Goal: Task Accomplishment & Management: Use online tool/utility

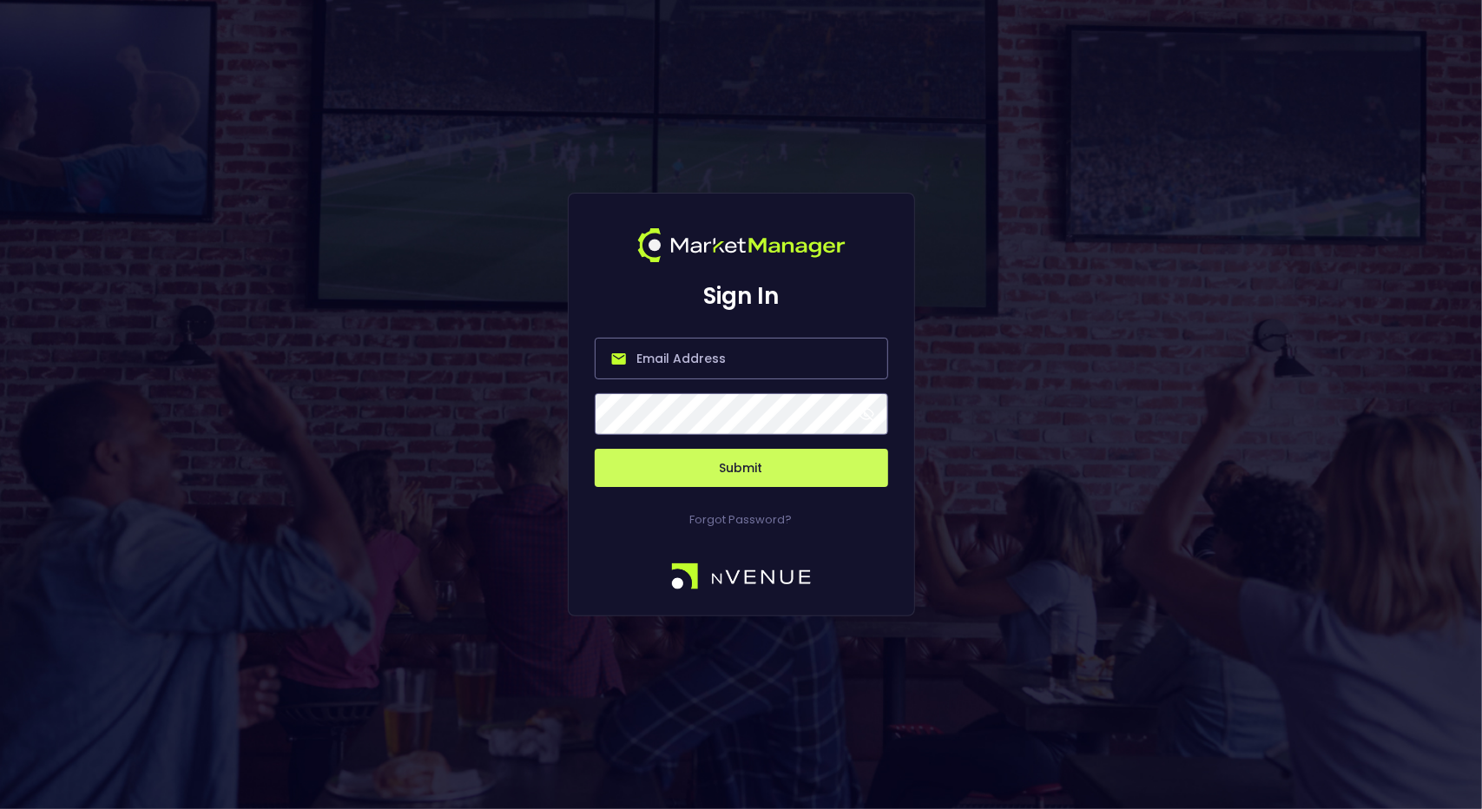
type input "[EMAIL_ADDRESS][DOMAIN_NAME]"
click at [740, 461] on button "Submit" at bounding box center [741, 468] width 293 height 38
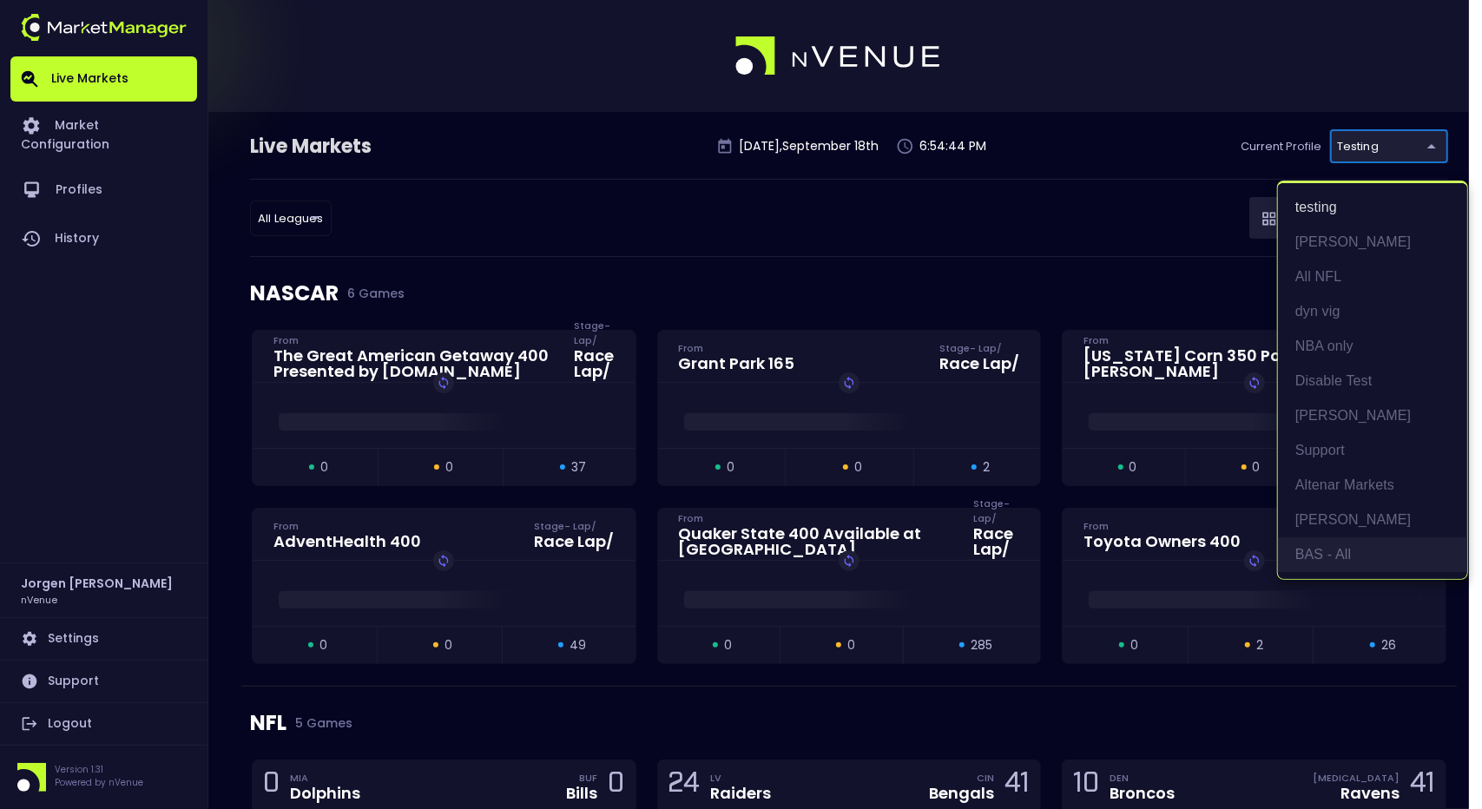
click at [1312, 561] on li "BAS - All" at bounding box center [1372, 554] width 189 height 35
type input "0d810fa5-e353-4d9c-b11d-31f095cae871"
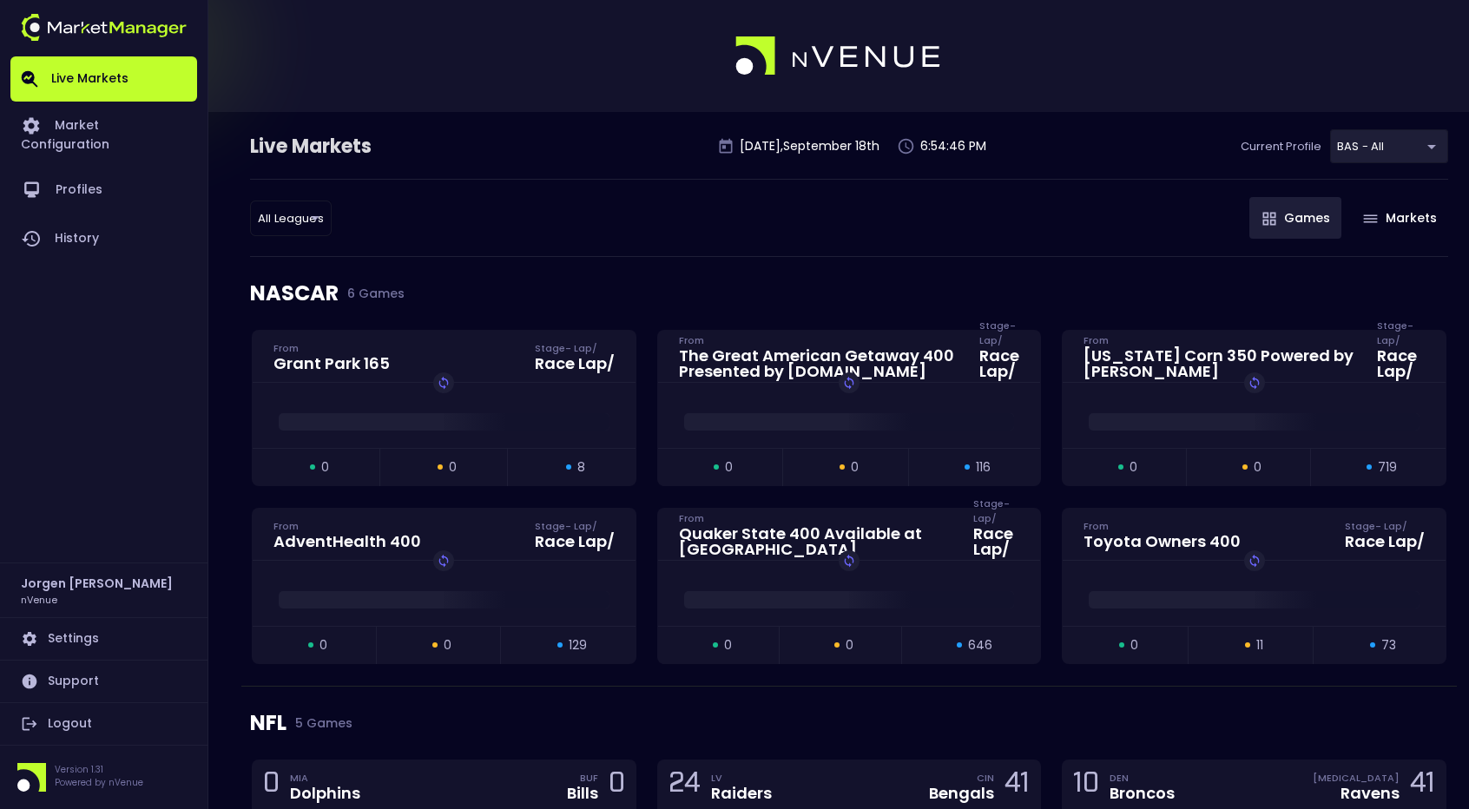
click at [953, 237] on div "All Leagues all leagues ​ Games Markets" at bounding box center [849, 218] width 1198 height 78
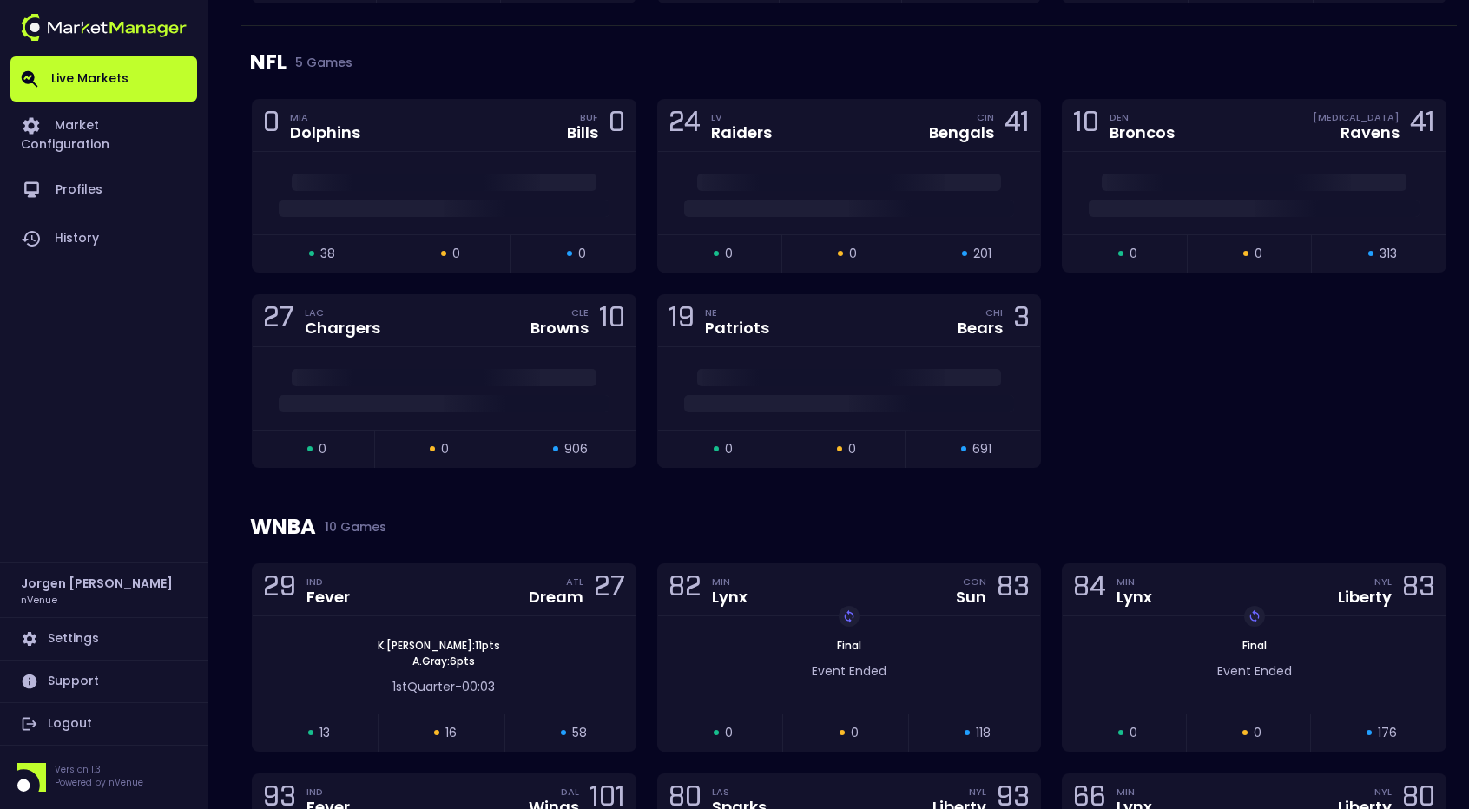
scroll to position [768, 0]
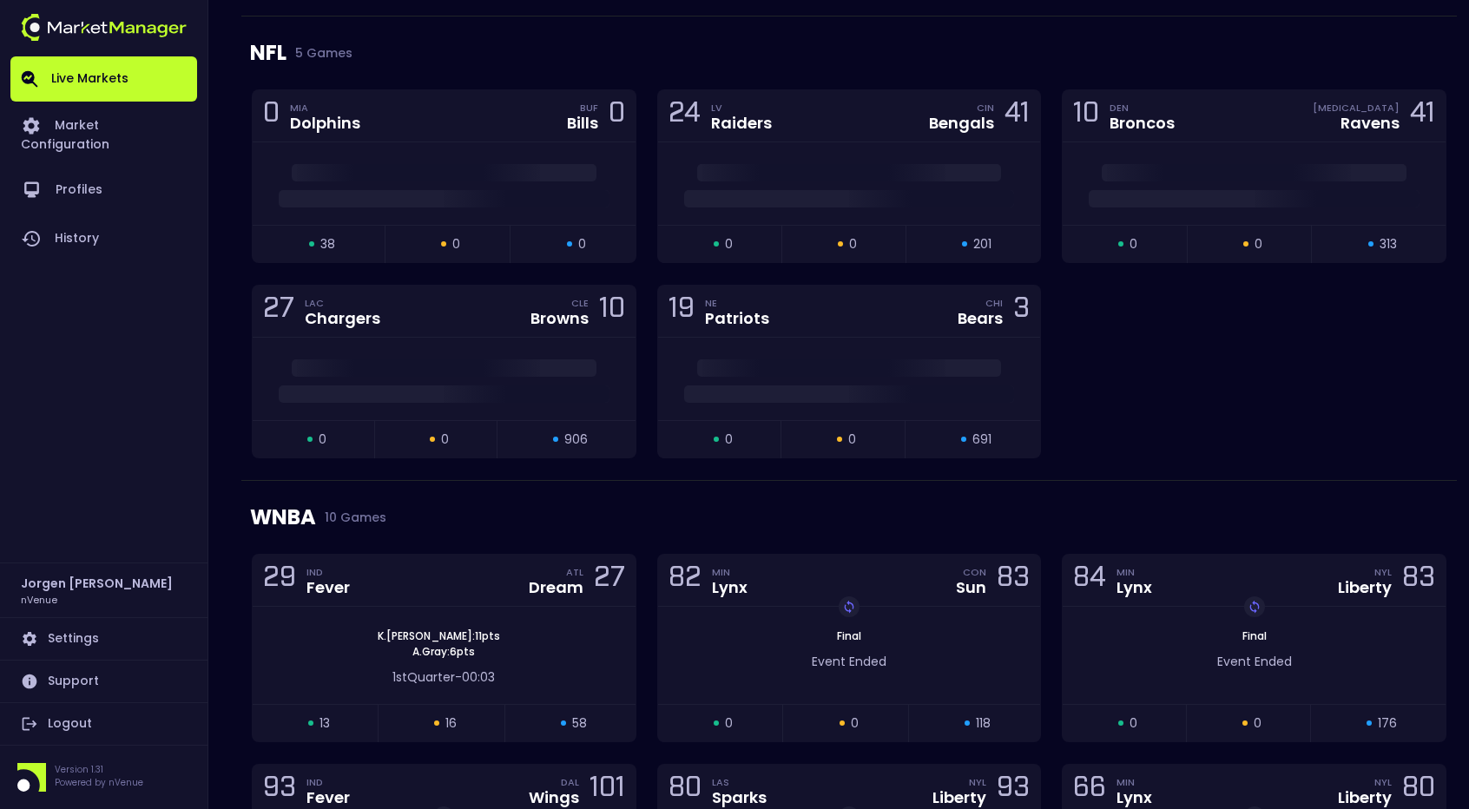
click at [1272, 379] on div "0 MIA Dolphins BUF Bills 0 open 38 suspended 0 closed 0 24 LV Raiders CIN Benga…" at bounding box center [848, 284] width 1215 height 391
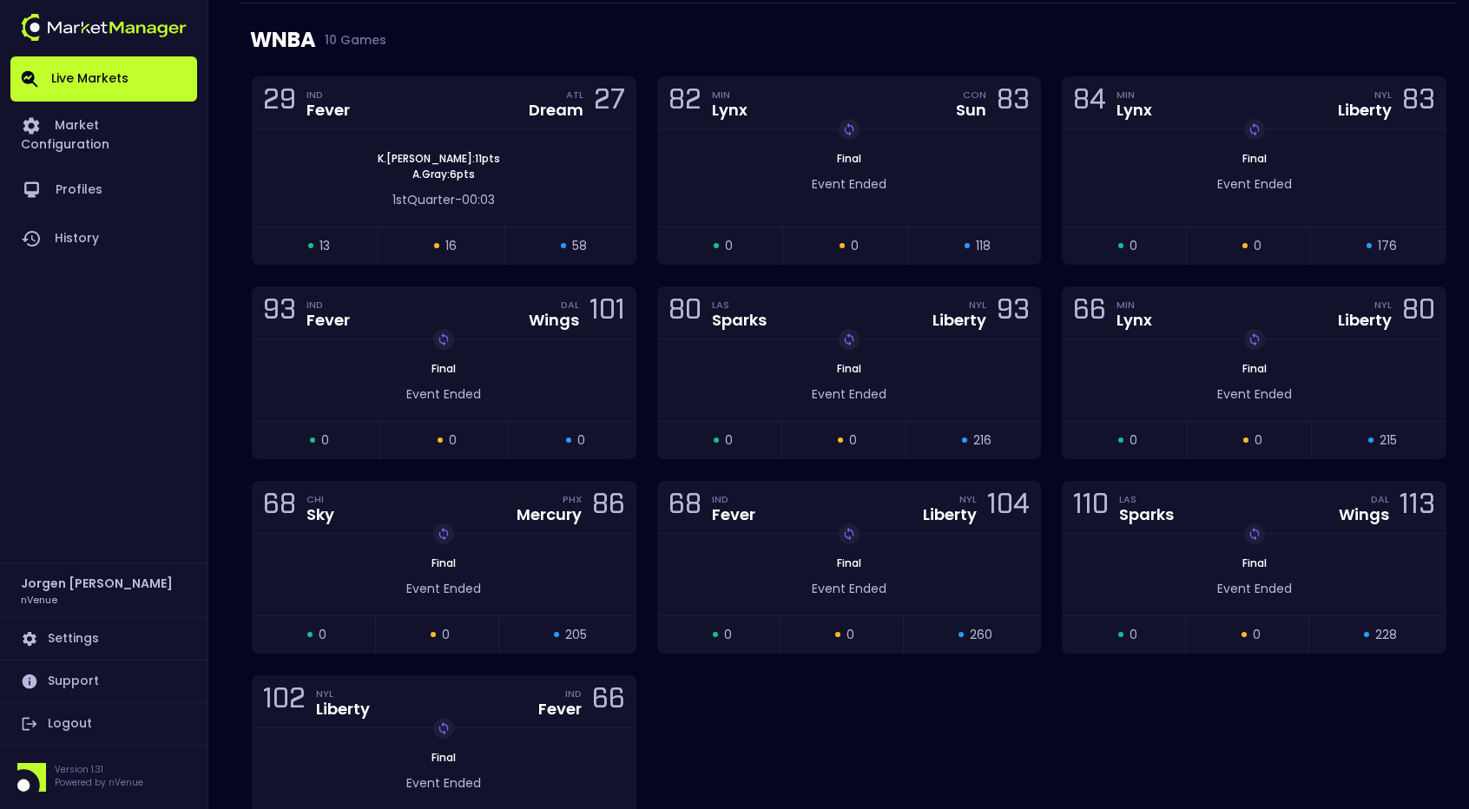
scroll to position [1215, 0]
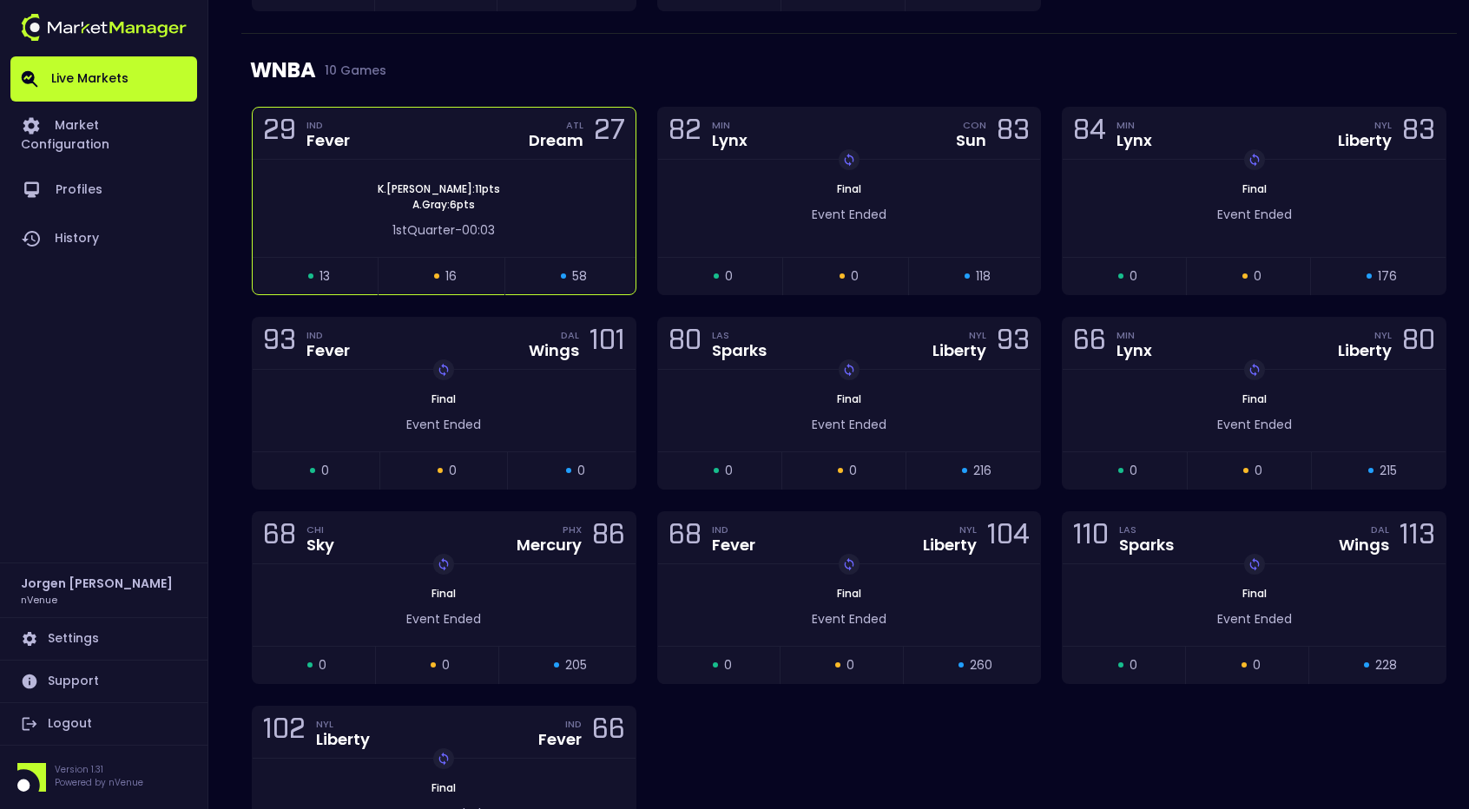
click at [561, 228] on div "1st Quarter - 00:03" at bounding box center [444, 230] width 331 height 18
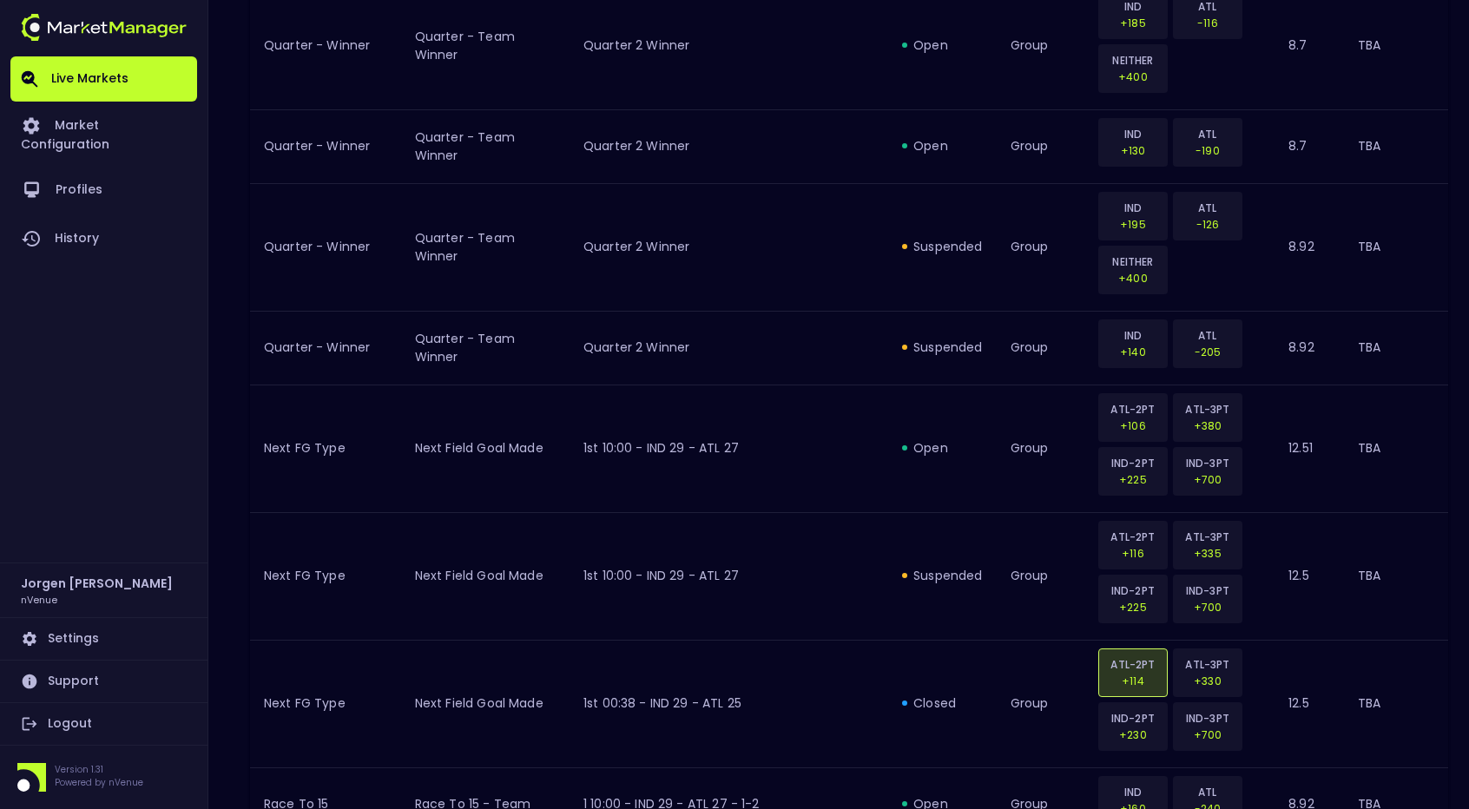
scroll to position [0, 0]
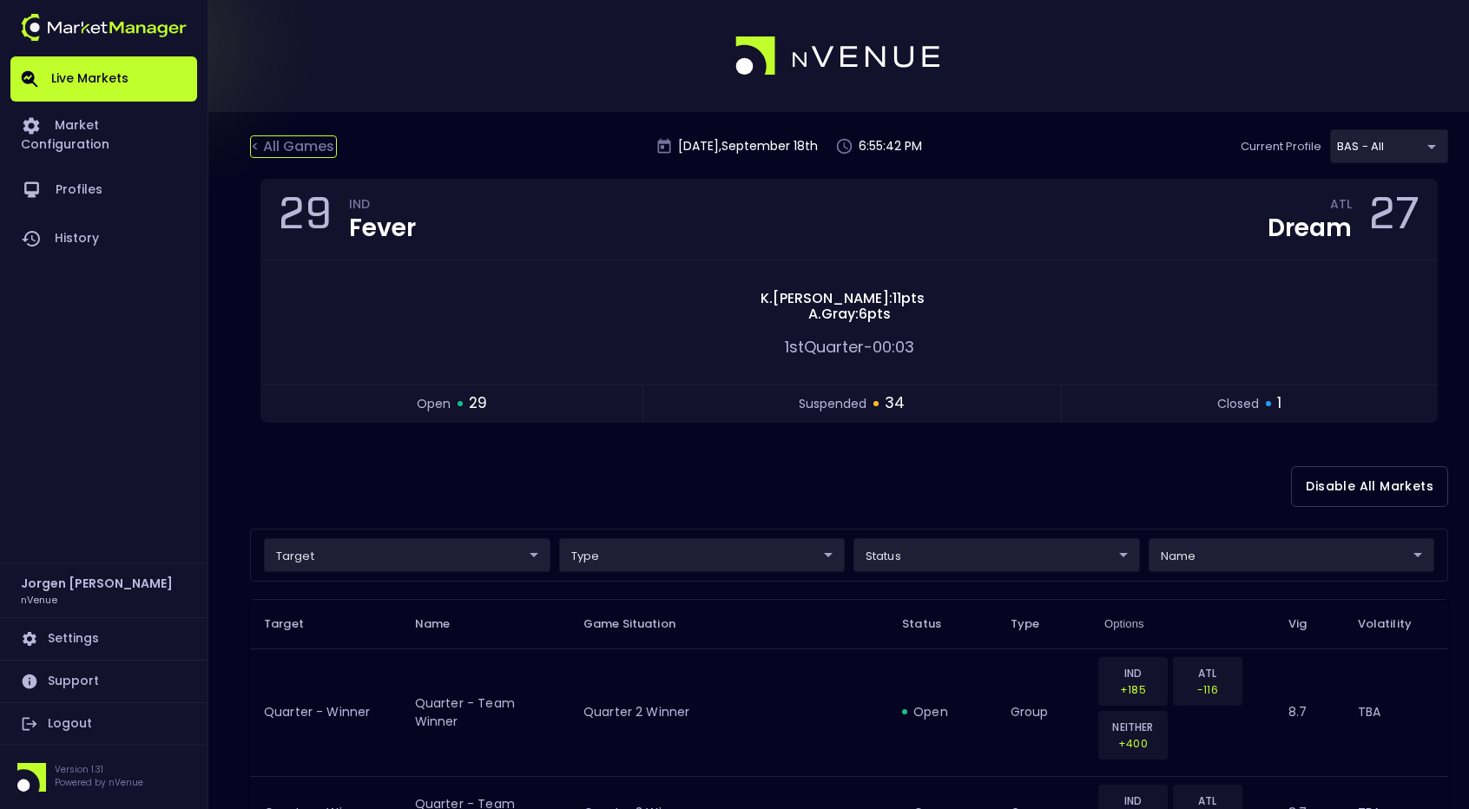
click at [300, 145] on div "< All Games" at bounding box center [293, 146] width 87 height 23
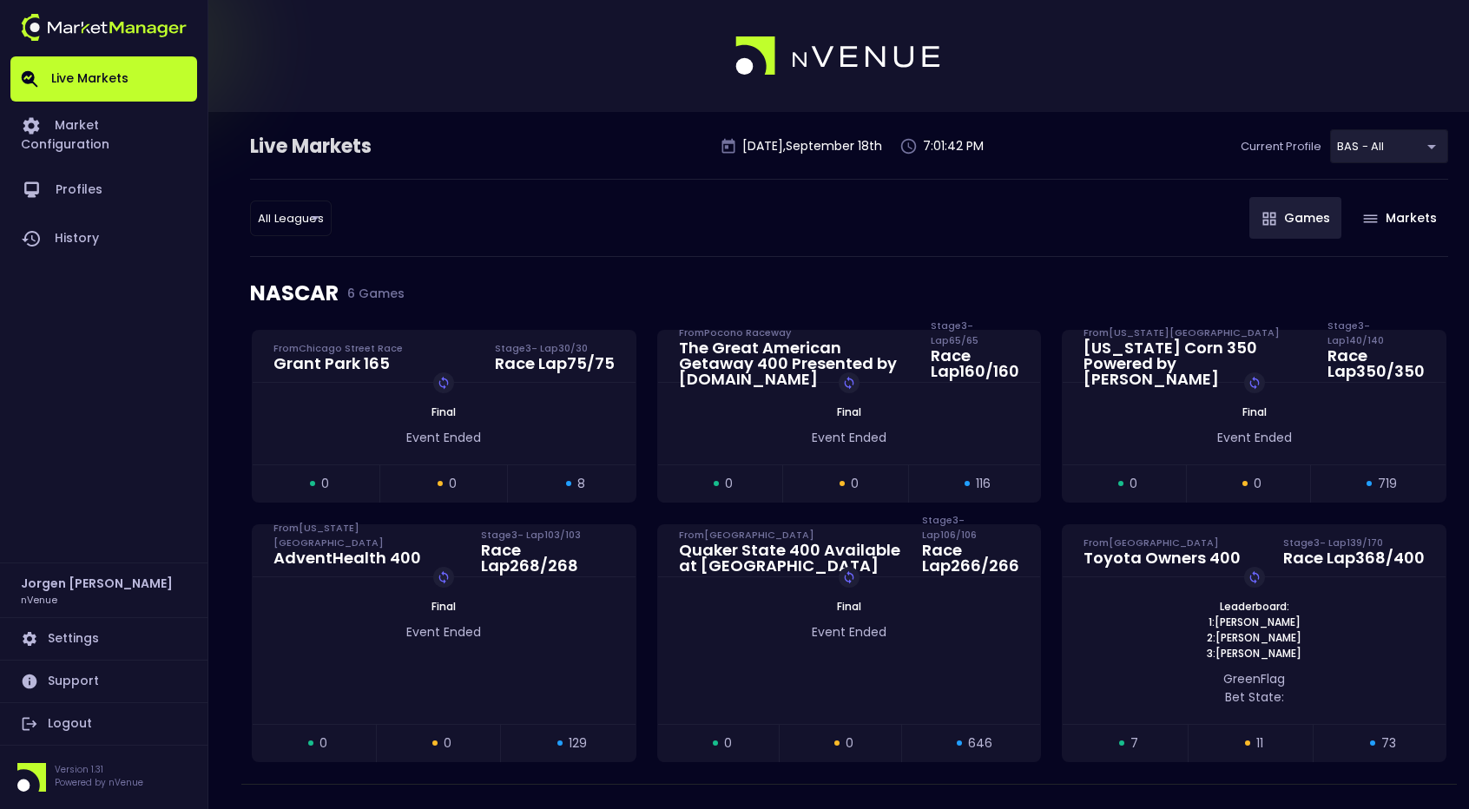
click at [882, 218] on div "All Leagues all leagues ​ Games Markets" at bounding box center [849, 218] width 1198 height 78
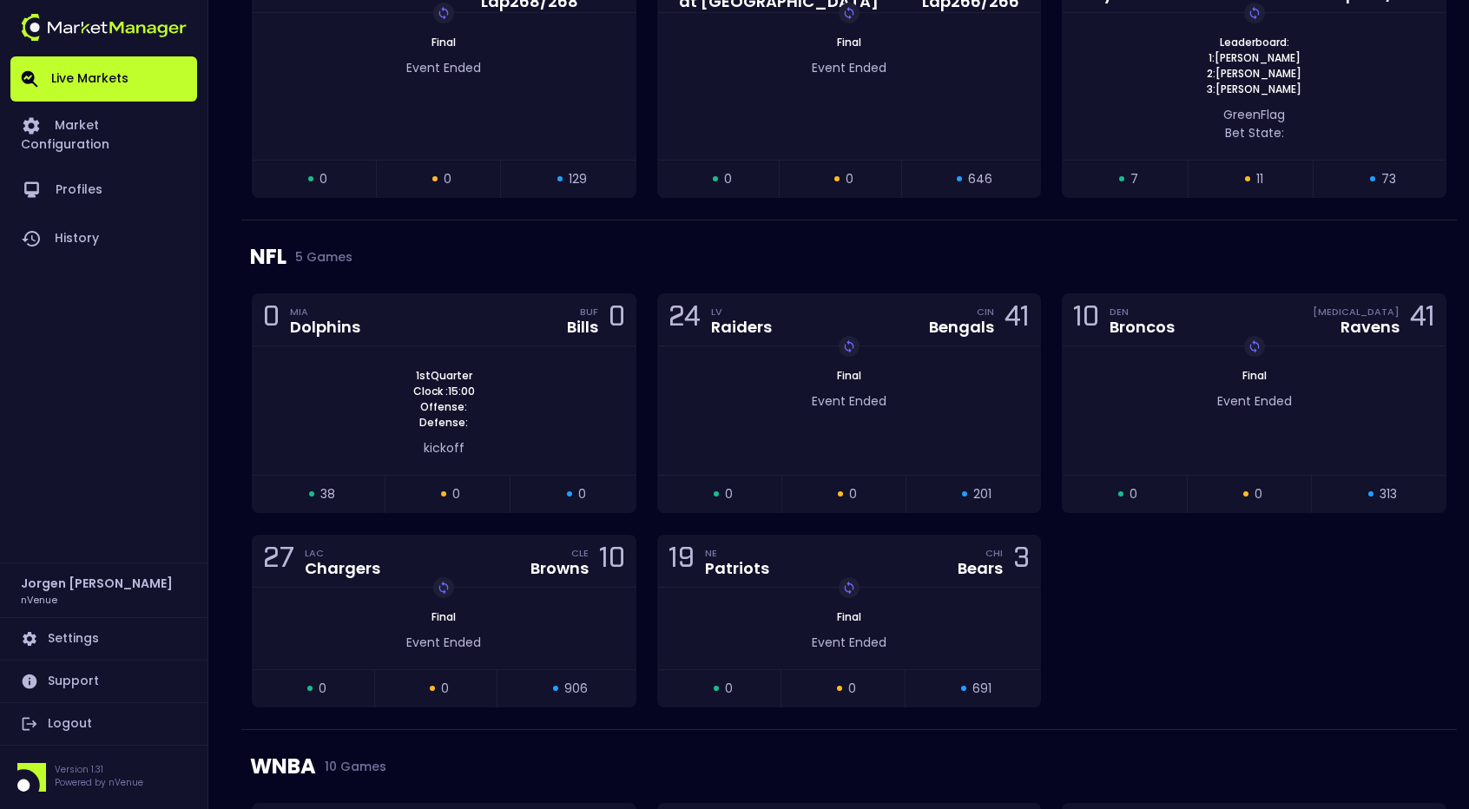
scroll to position [569, 0]
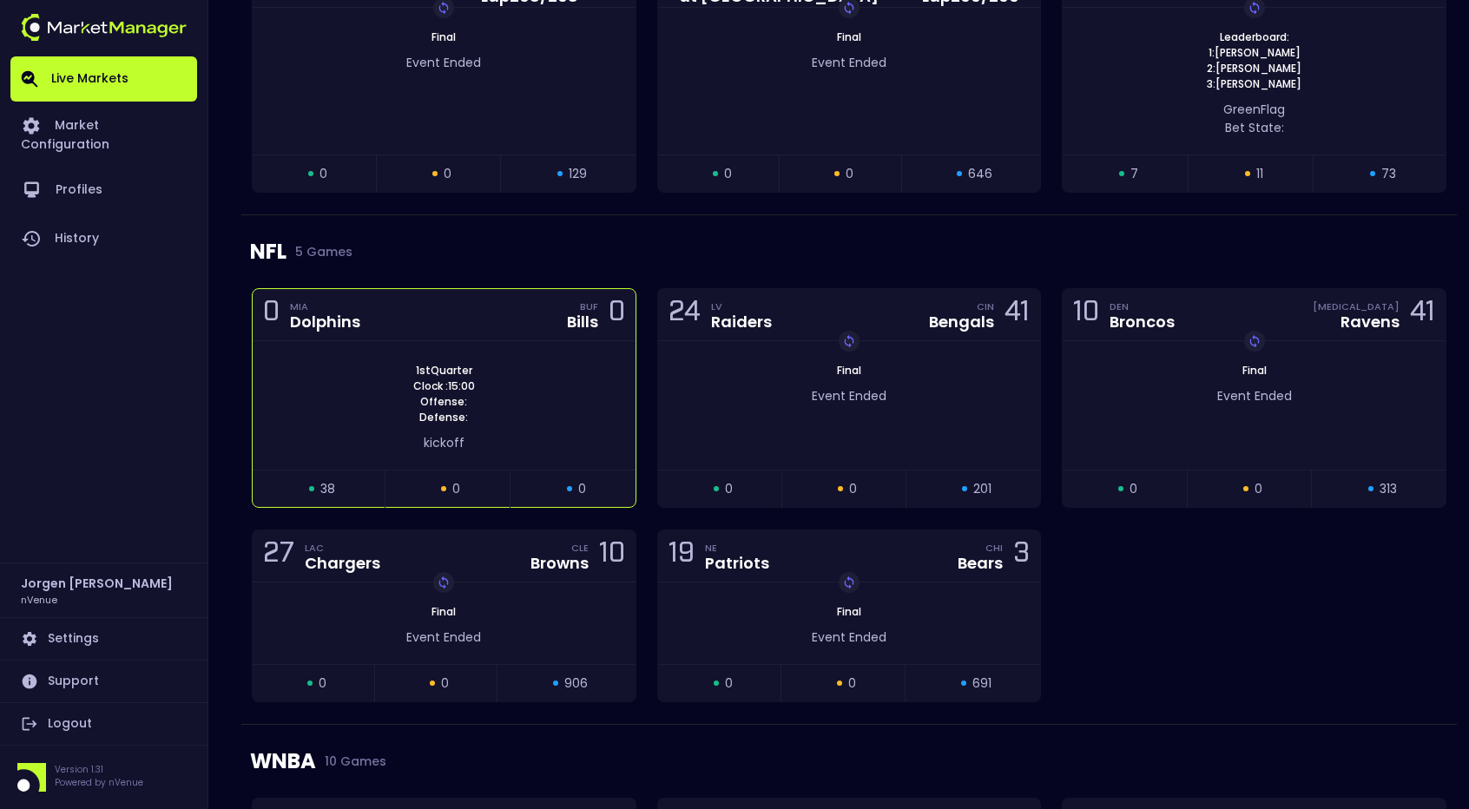
click at [536, 379] on div "1st Quarter Clock : 15:00 Offense: Defense:" at bounding box center [444, 394] width 383 height 62
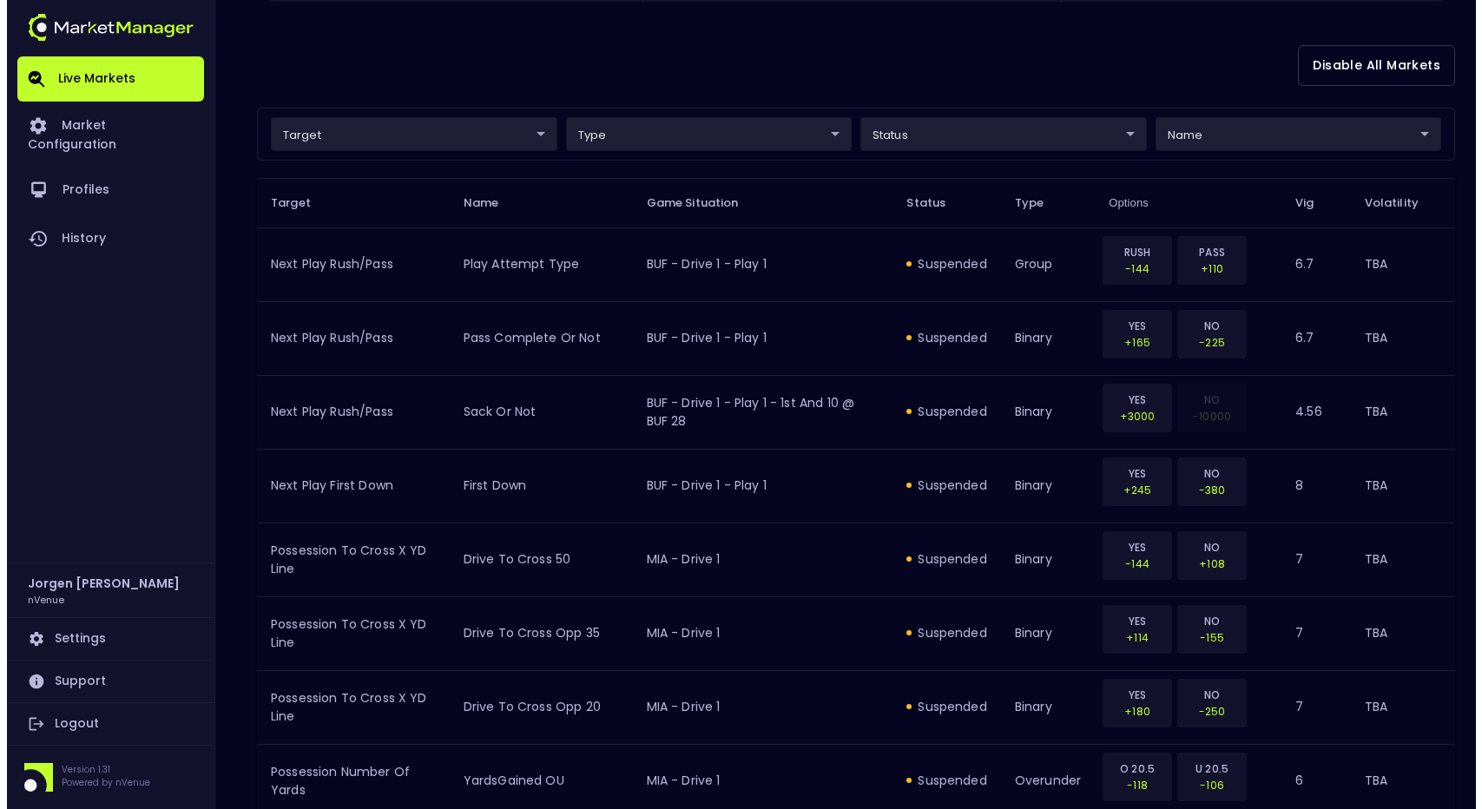
scroll to position [452, 0]
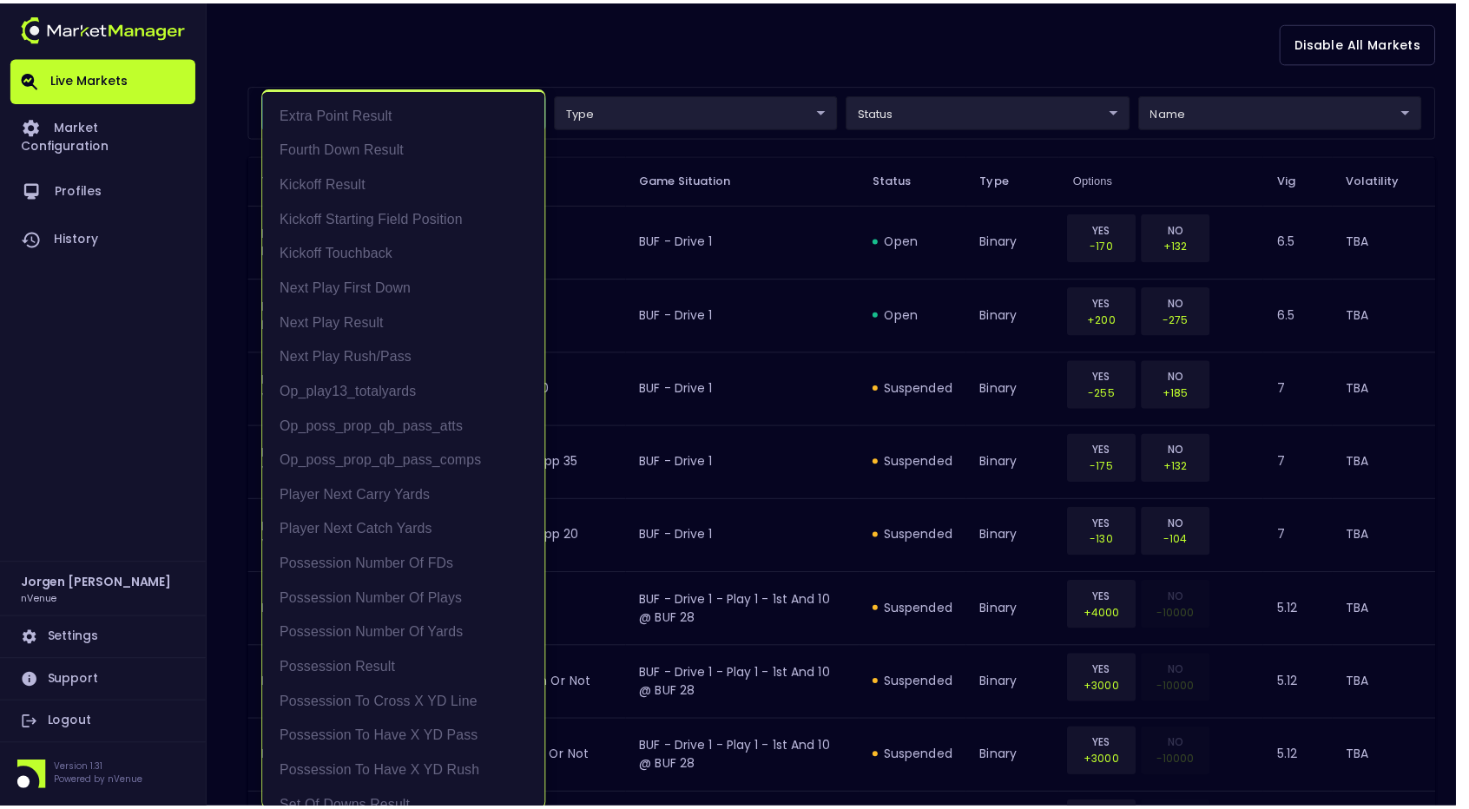
scroll to position [3, 0]
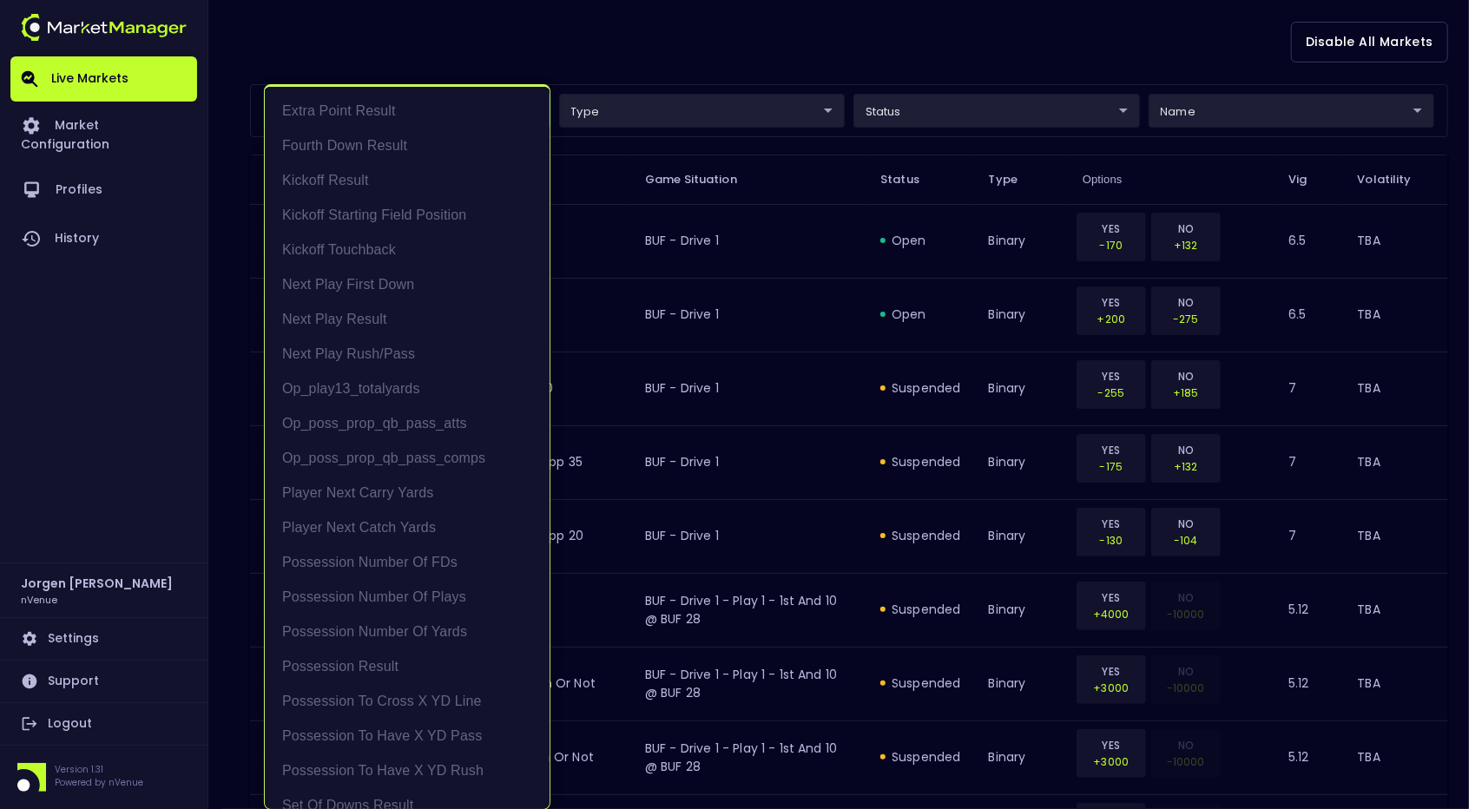
click at [820, 58] on div at bounding box center [741, 404] width 1482 height 809
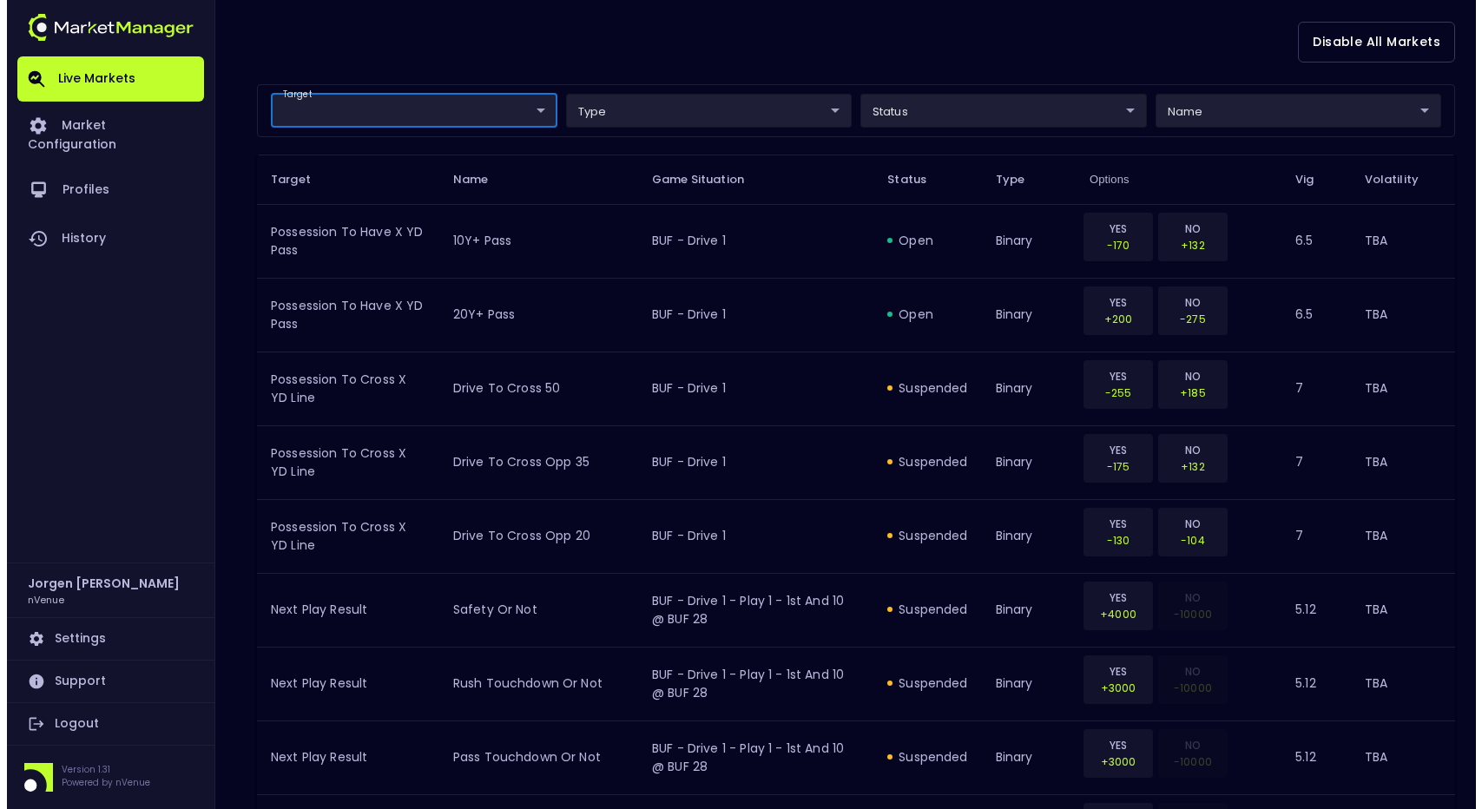
scroll to position [0, 0]
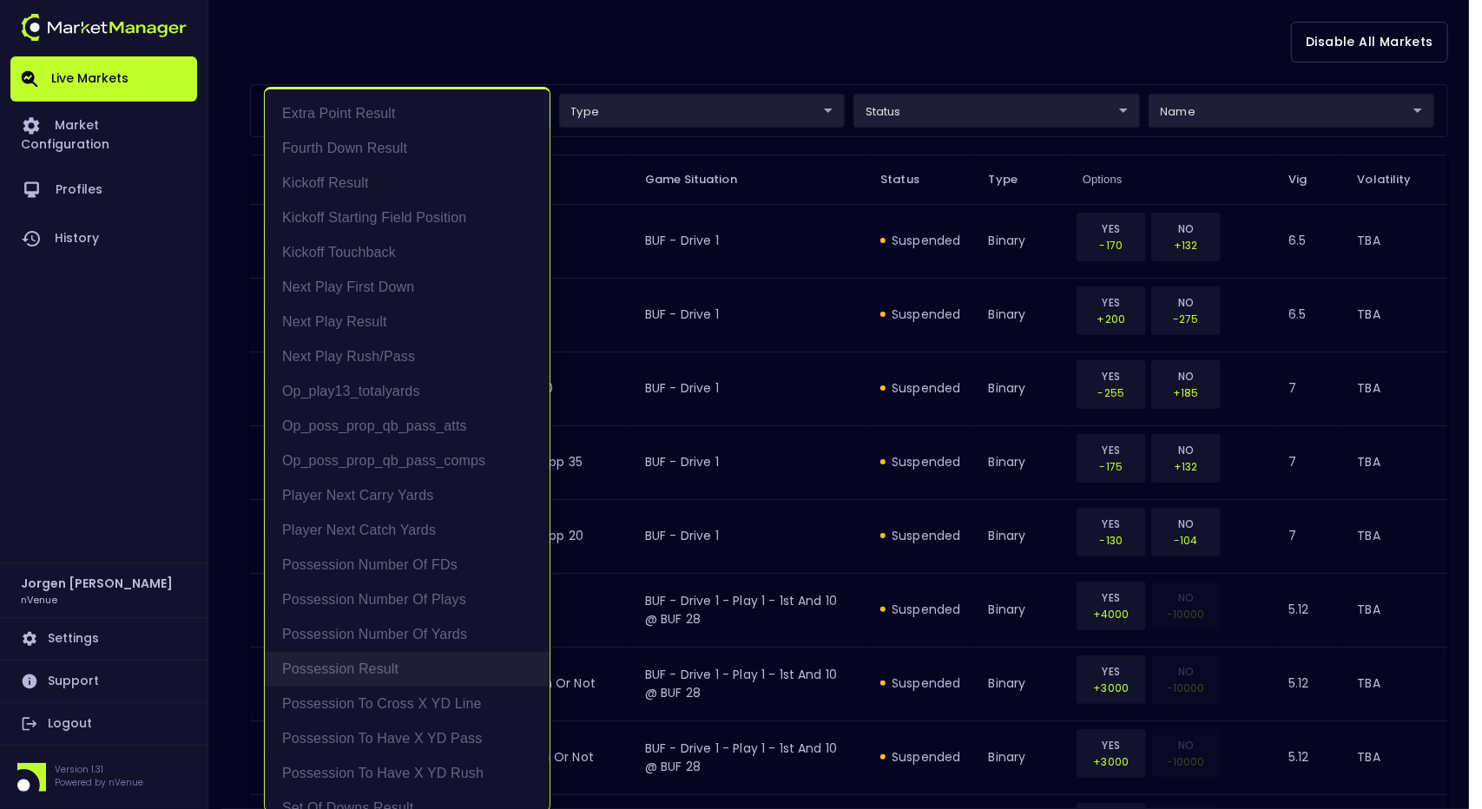
click at [346, 662] on li "Possession Result" at bounding box center [407, 669] width 285 height 35
type input "Possession Result"
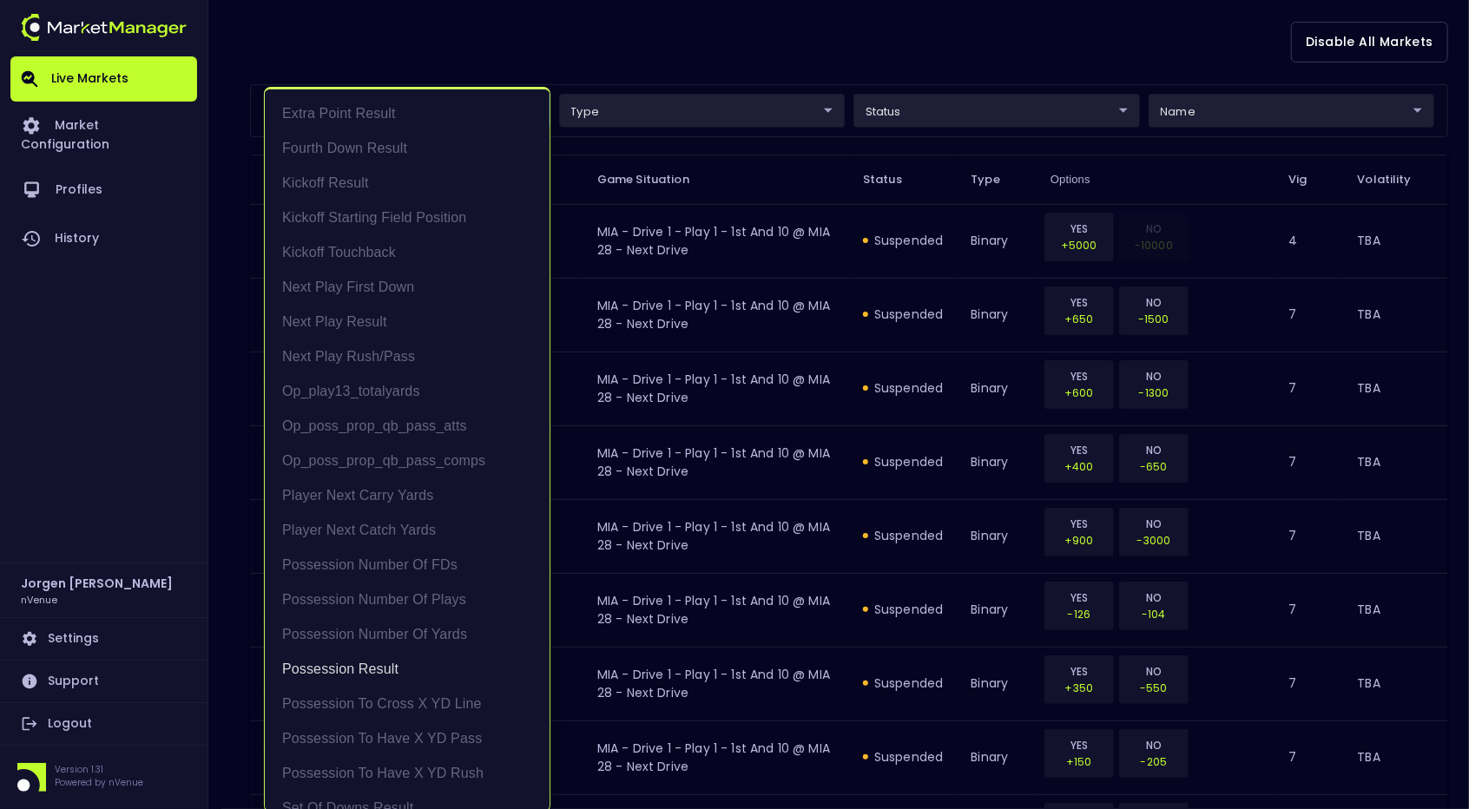
click at [751, 46] on div at bounding box center [741, 404] width 1482 height 809
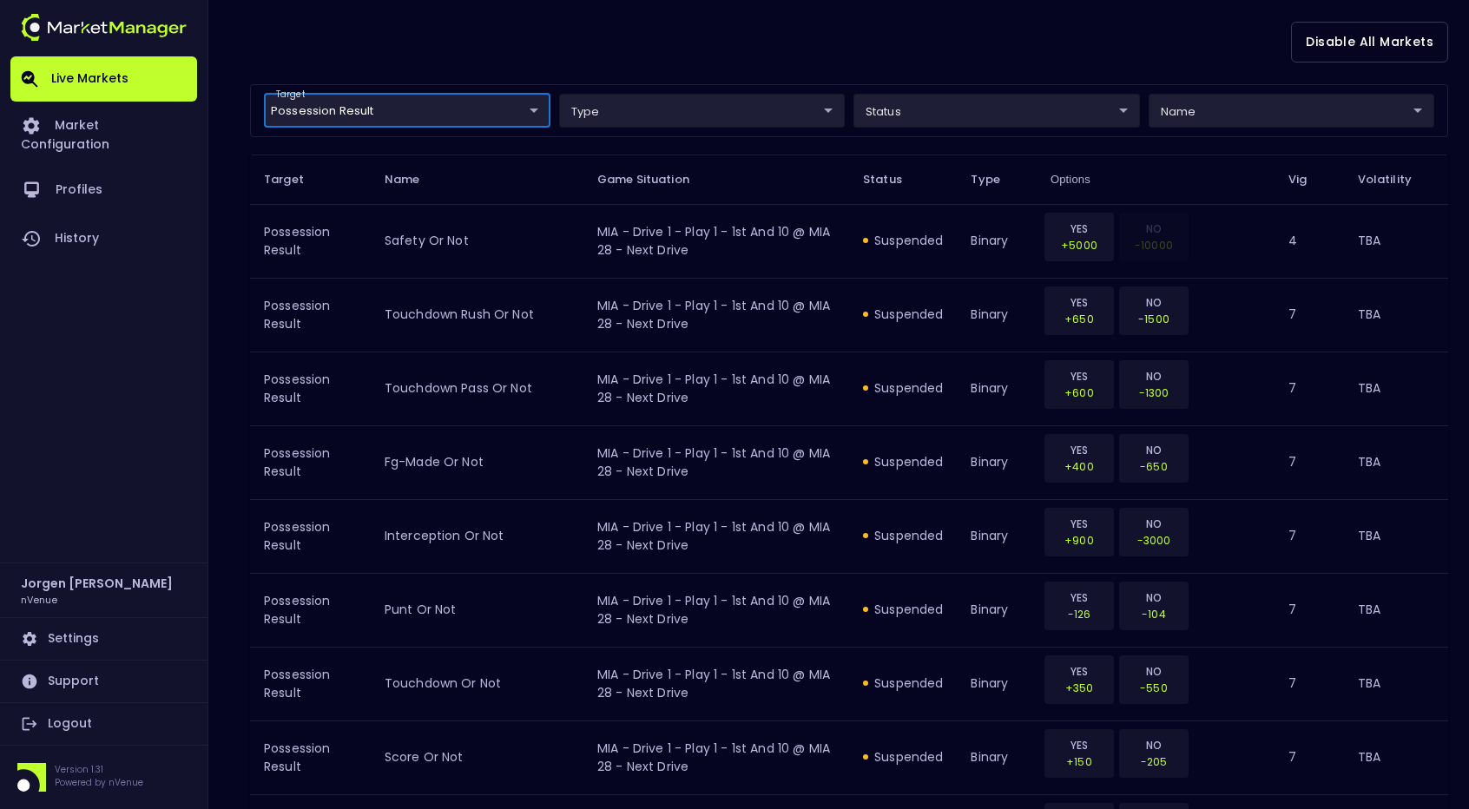
click at [1005, 125] on div "target Possession Result Possession Result ​ type ​ ​ status ​ ​ name ​ ​" at bounding box center [849, 110] width 1198 height 53
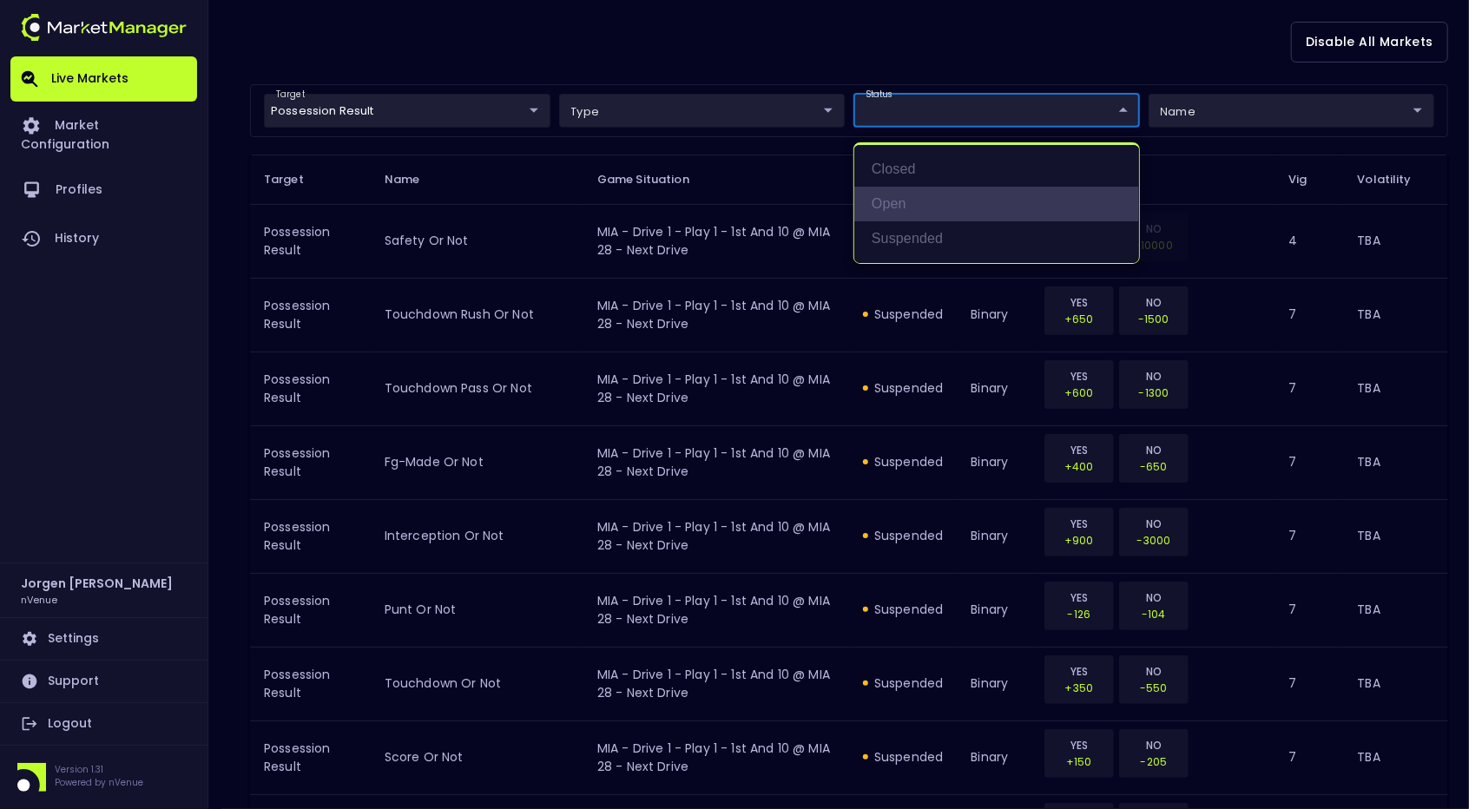
click at [890, 201] on li "open" at bounding box center [996, 204] width 285 height 35
type input "open"
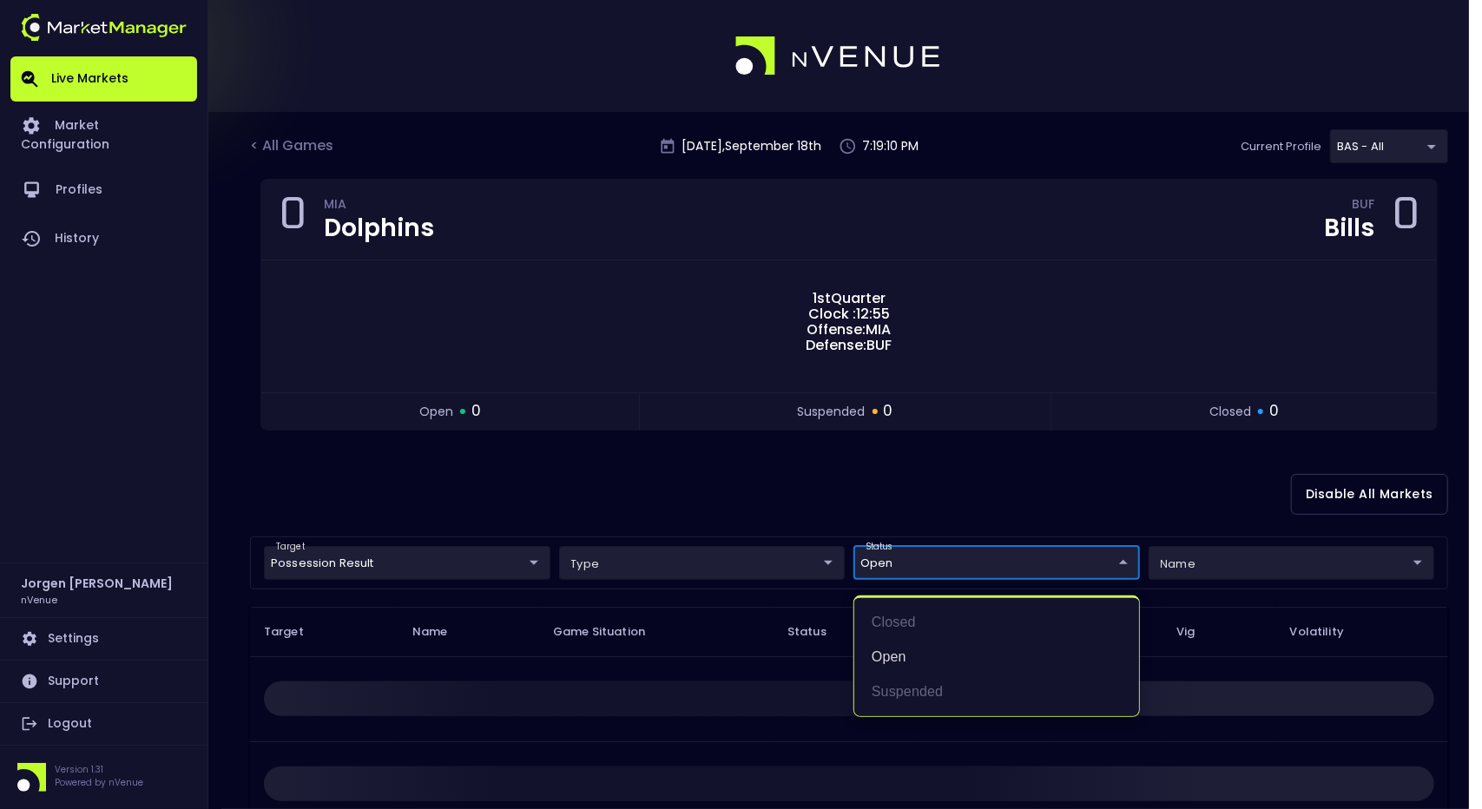
click at [409, 565] on div at bounding box center [741, 404] width 1482 height 809
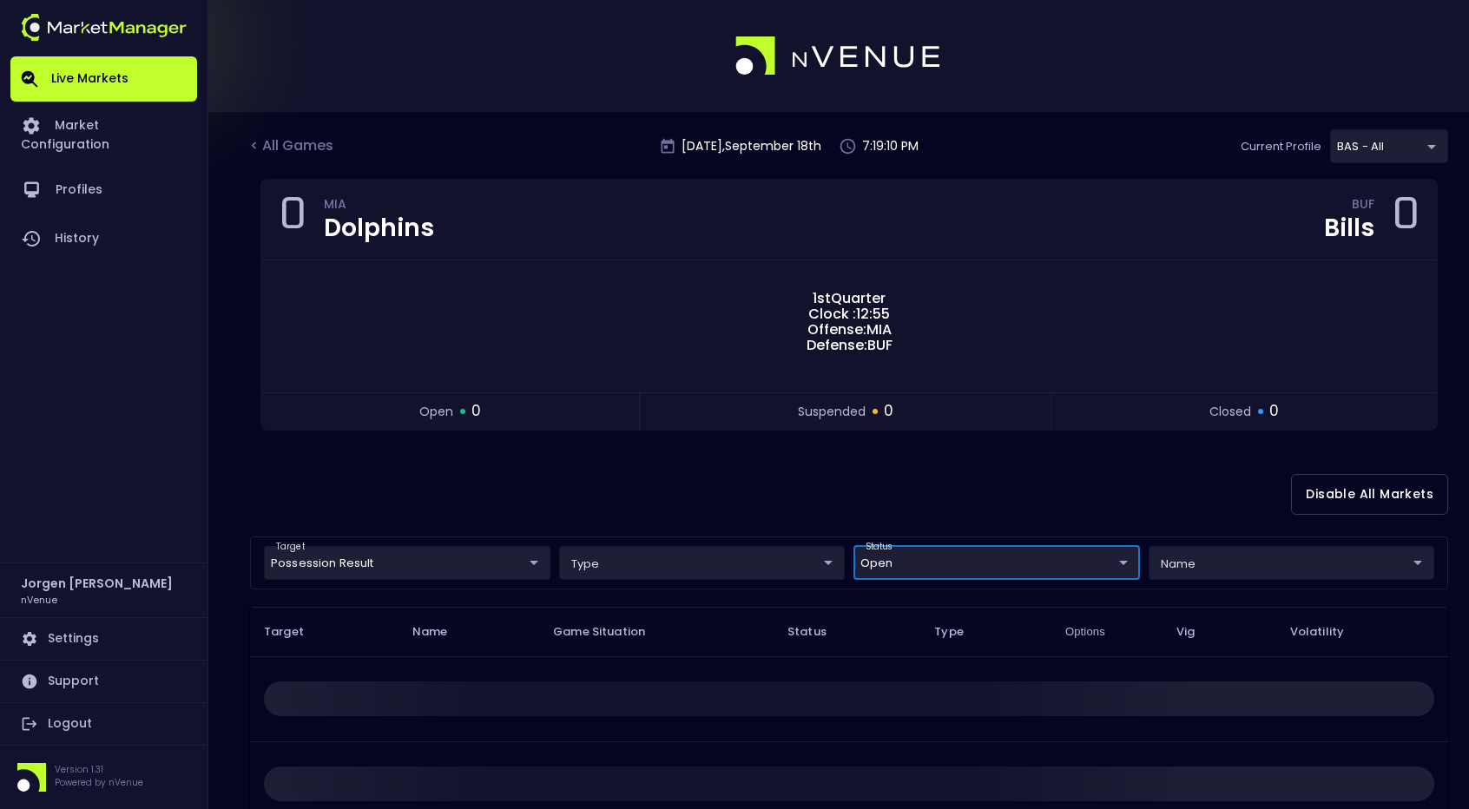
click at [409, 565] on body "Live Markets Market Configuration Profiles History [PERSON_NAME] nVenue Setting…" at bounding box center [734, 542] width 1469 height 1084
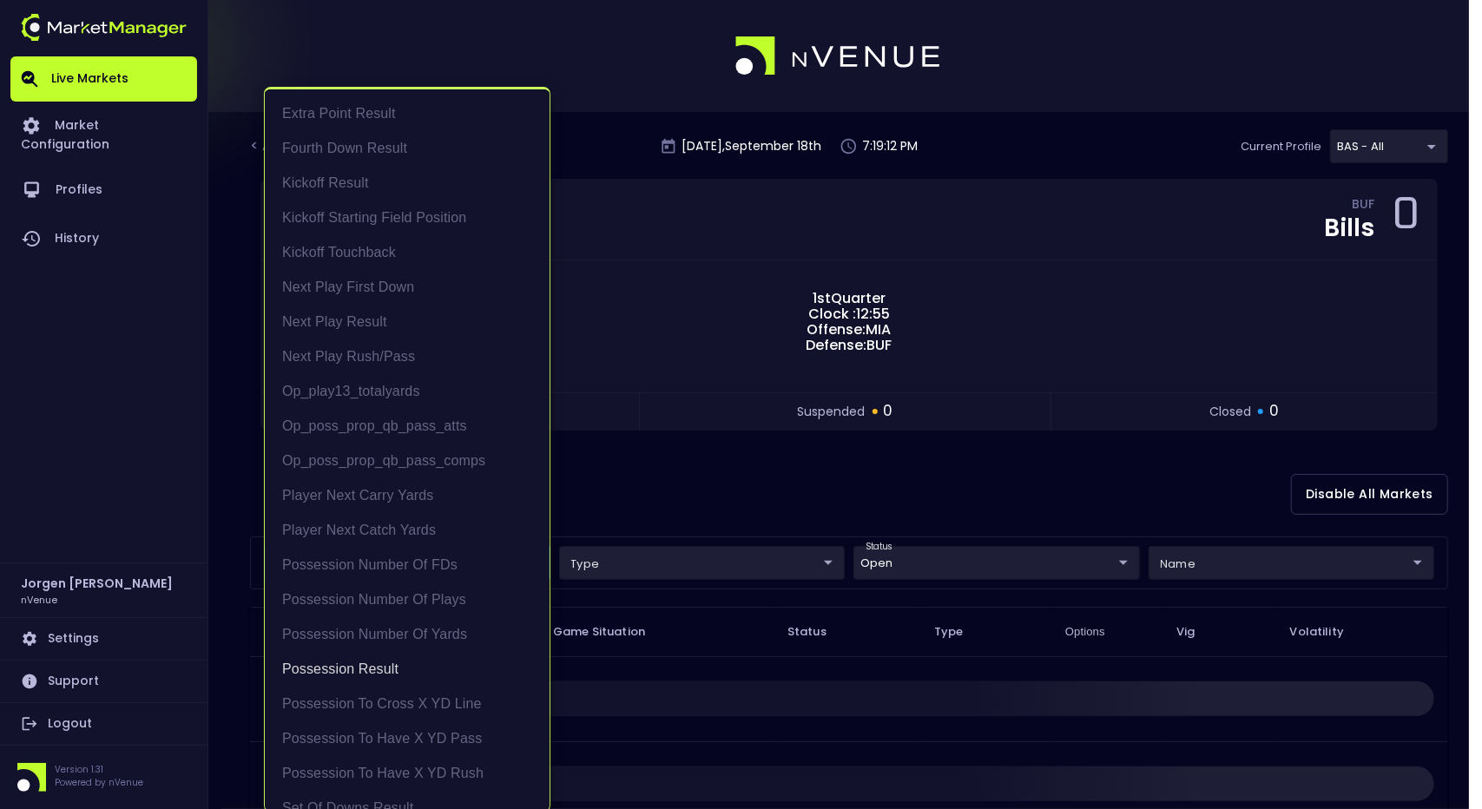
scroll to position [55, 0]
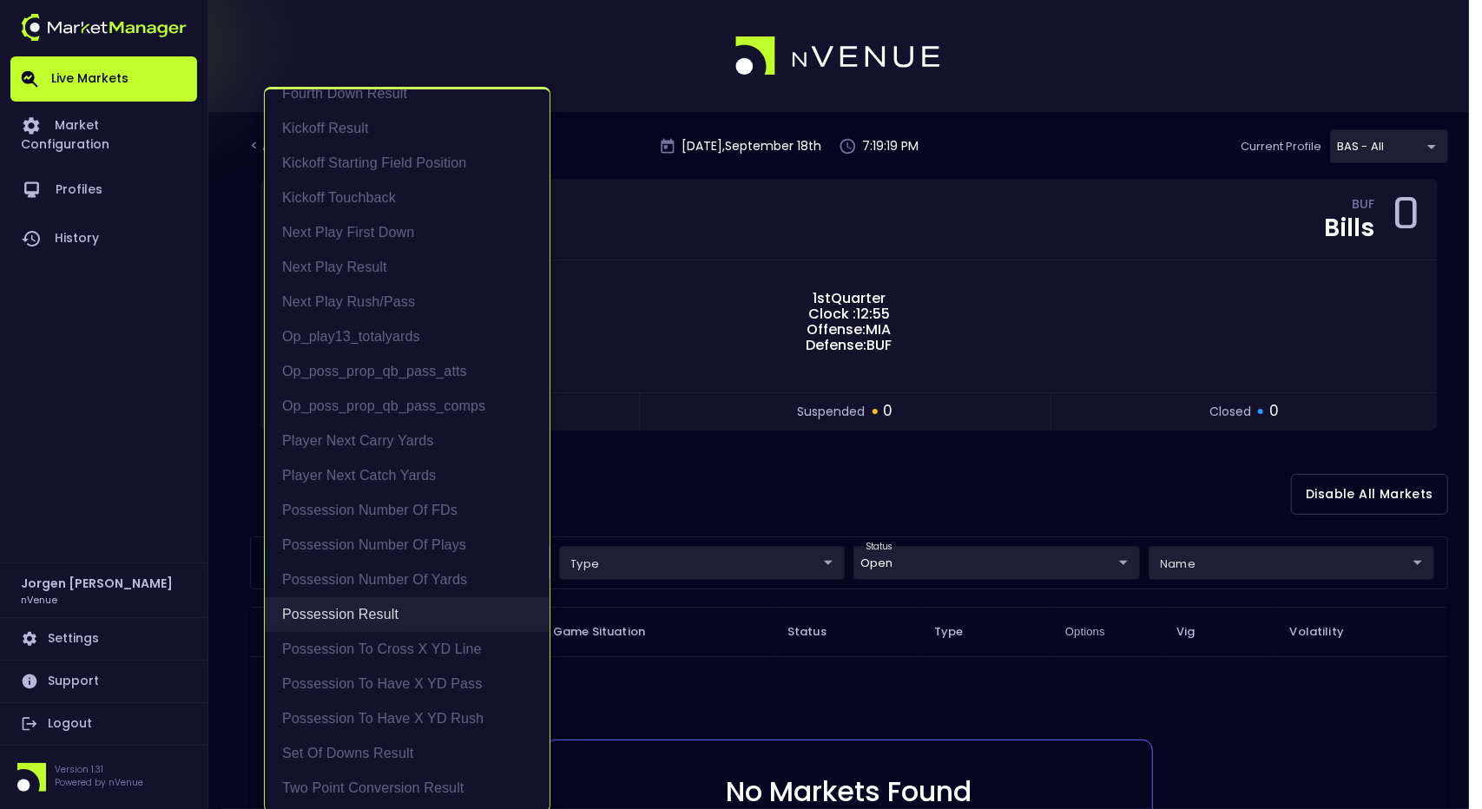
click at [359, 615] on li "Possession Result" at bounding box center [407, 614] width 285 height 35
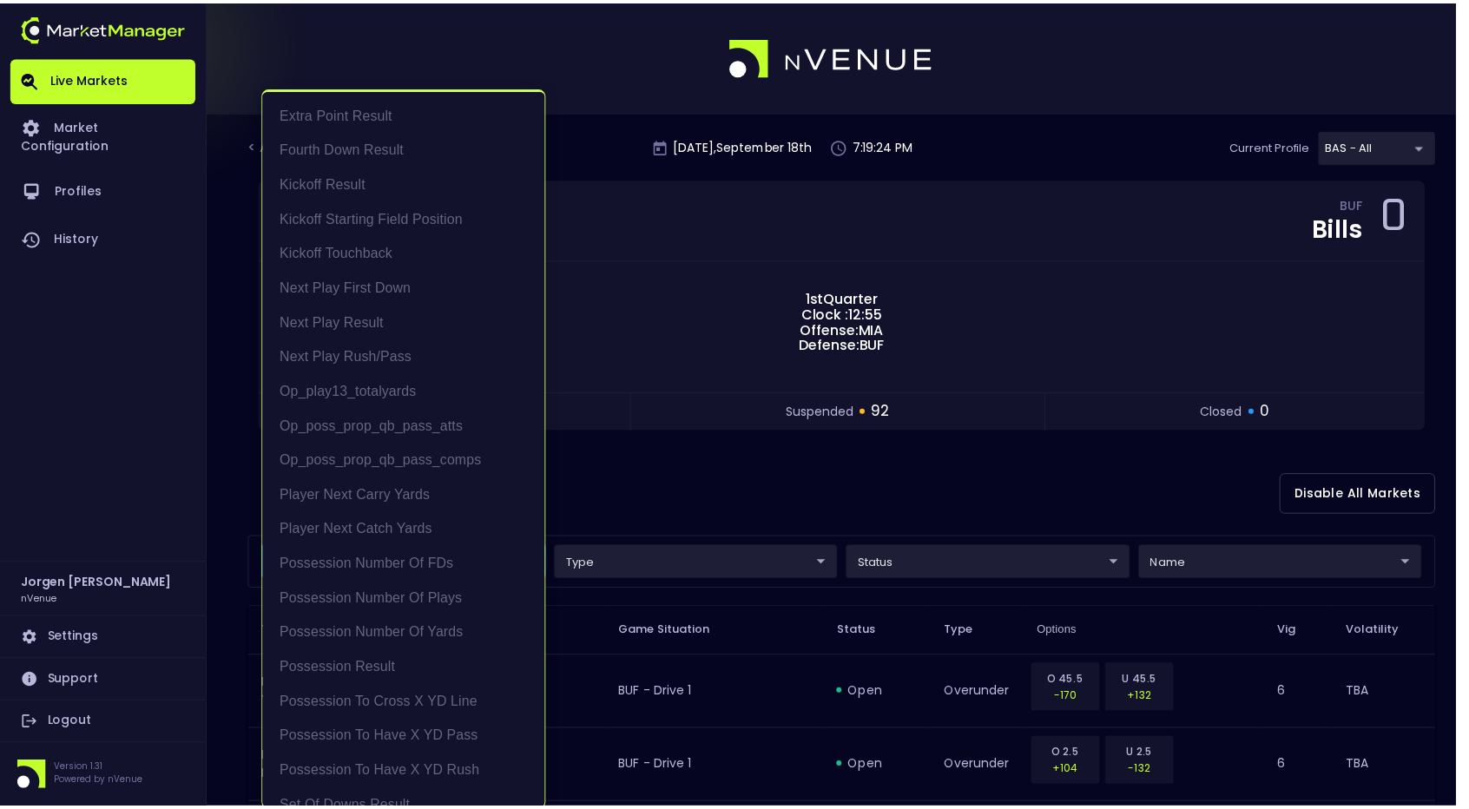
scroll to position [3, 0]
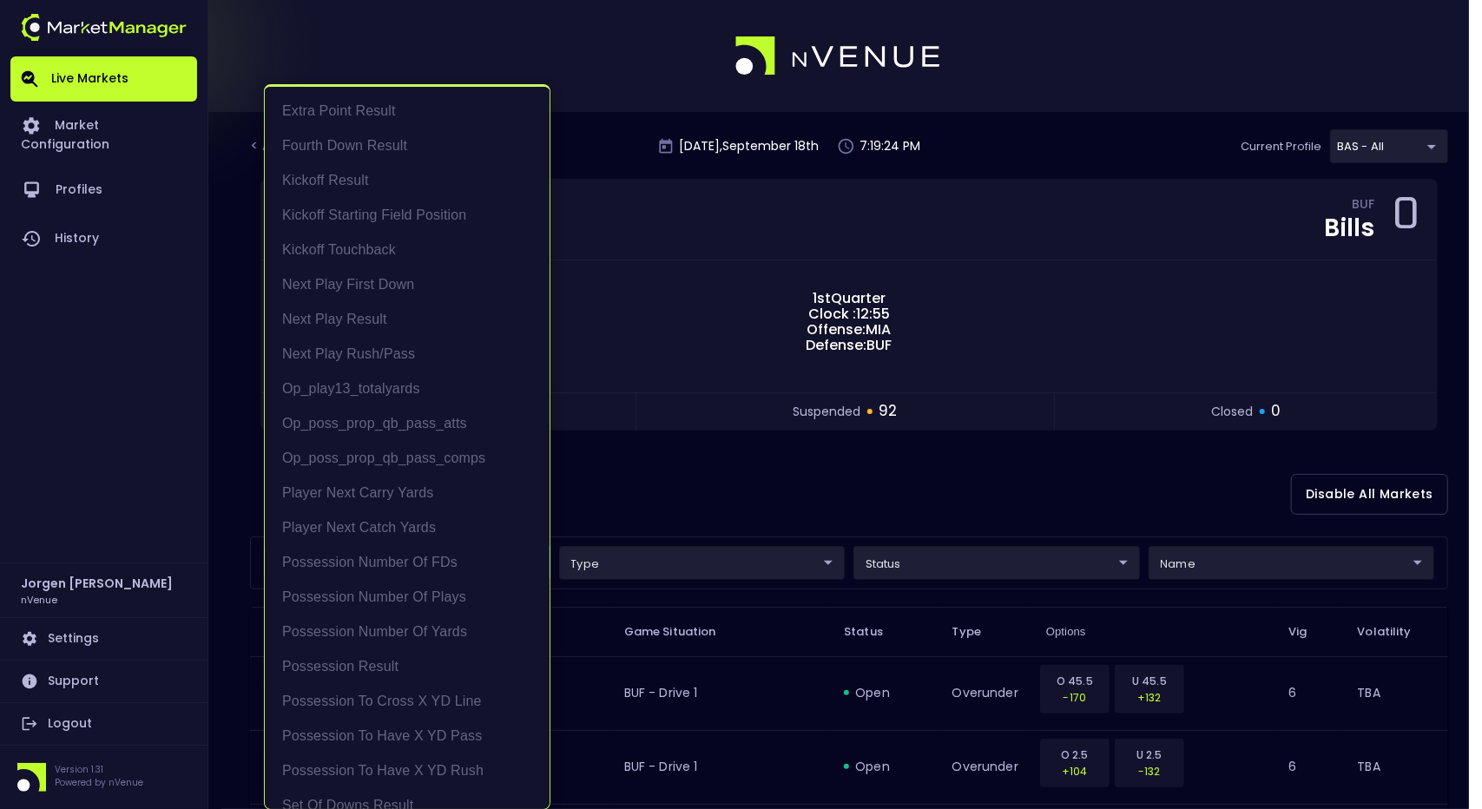
click at [725, 480] on div at bounding box center [741, 404] width 1482 height 809
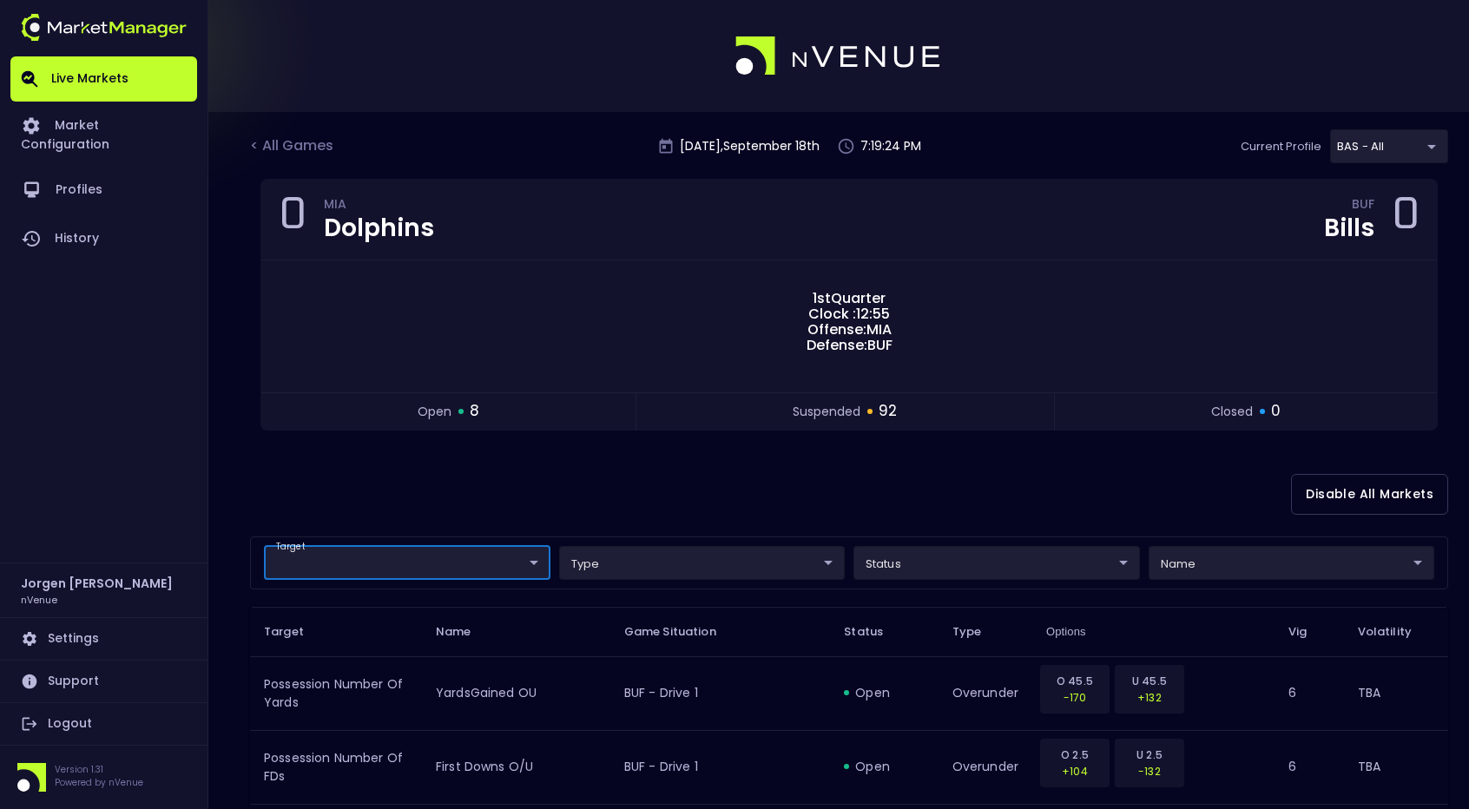
scroll to position [0, 0]
click at [725, 480] on div "Disable All Markets" at bounding box center [849, 494] width 1198 height 84
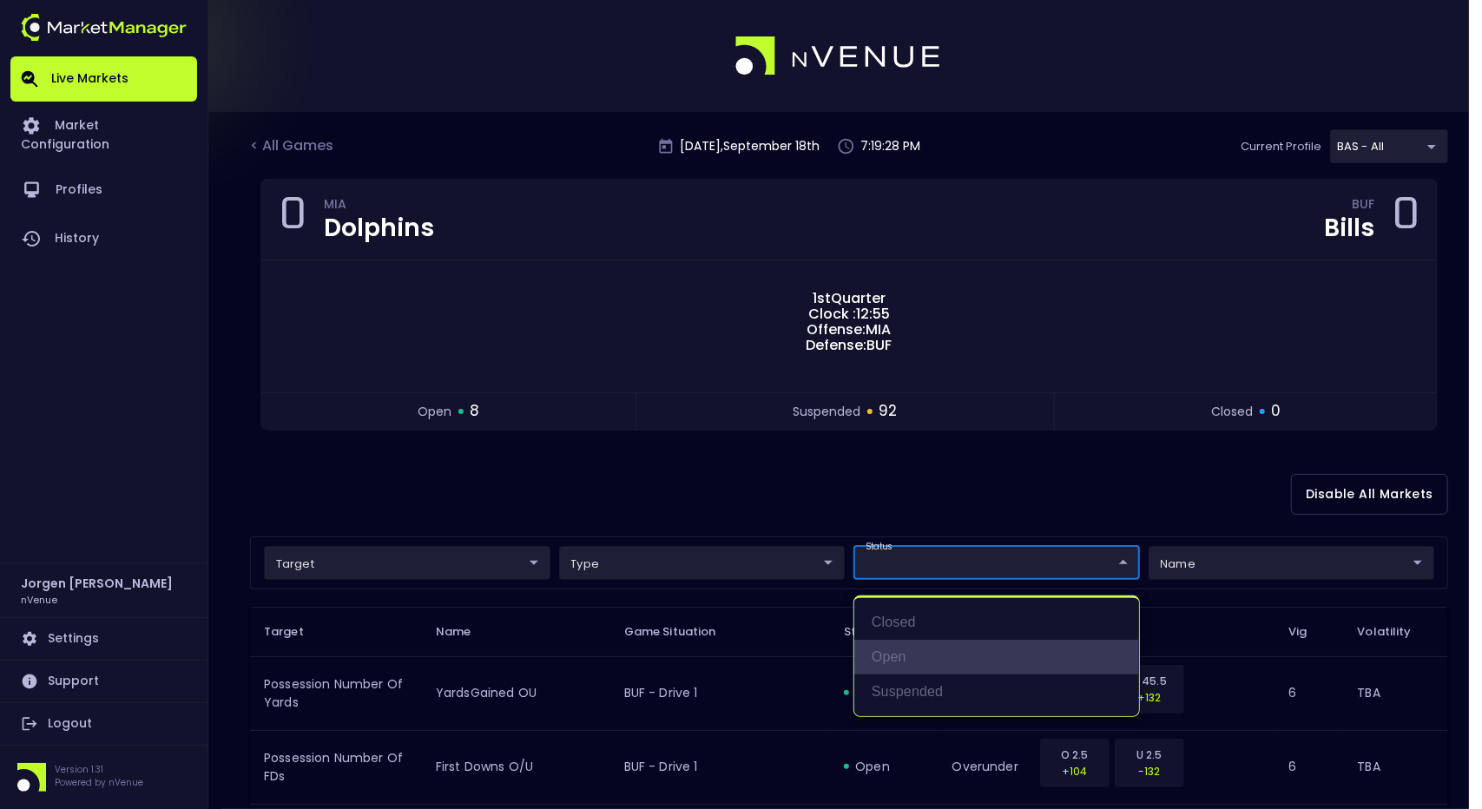
click at [899, 648] on li "open" at bounding box center [996, 657] width 285 height 35
type input "open"
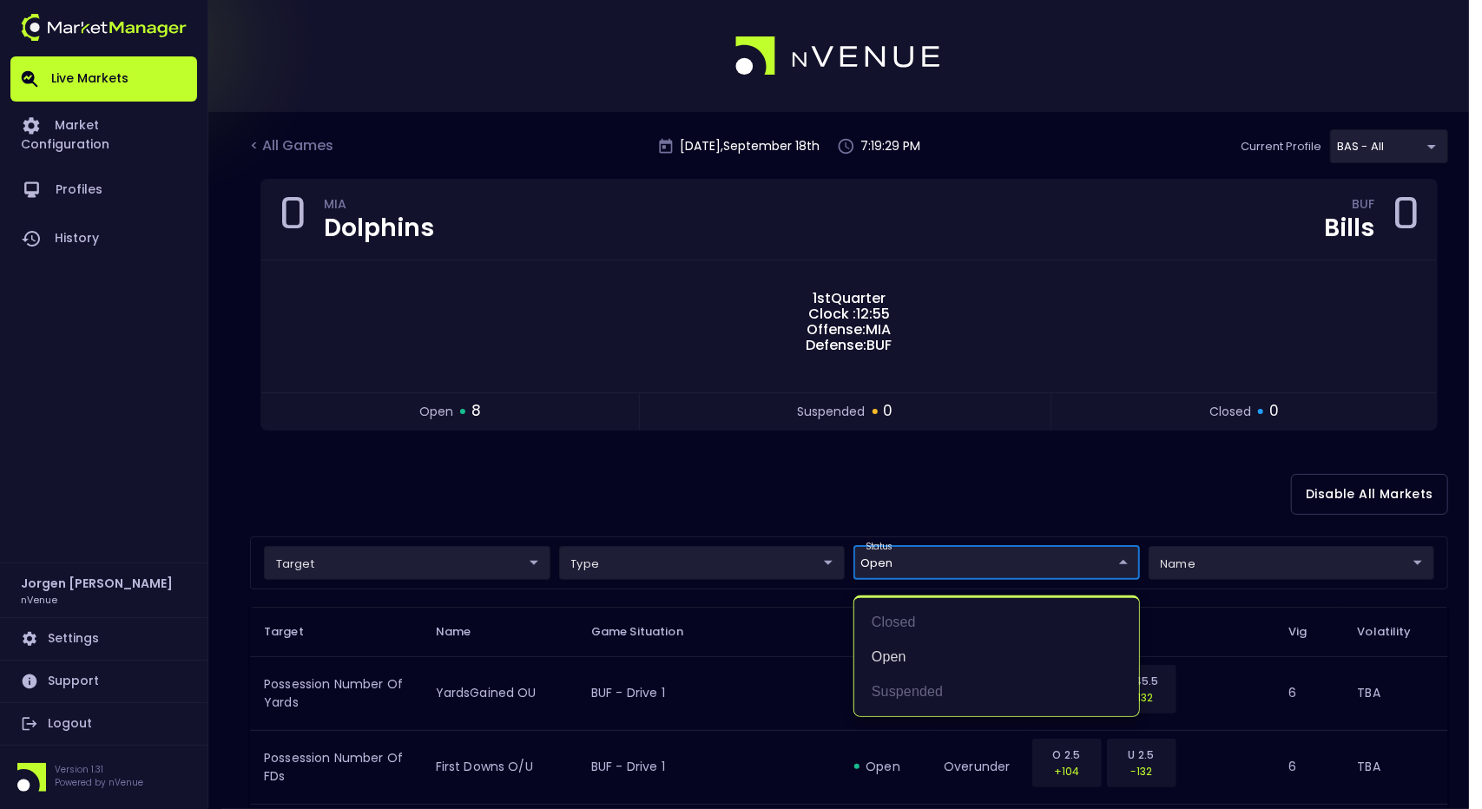
click at [896, 508] on div at bounding box center [741, 404] width 1482 height 809
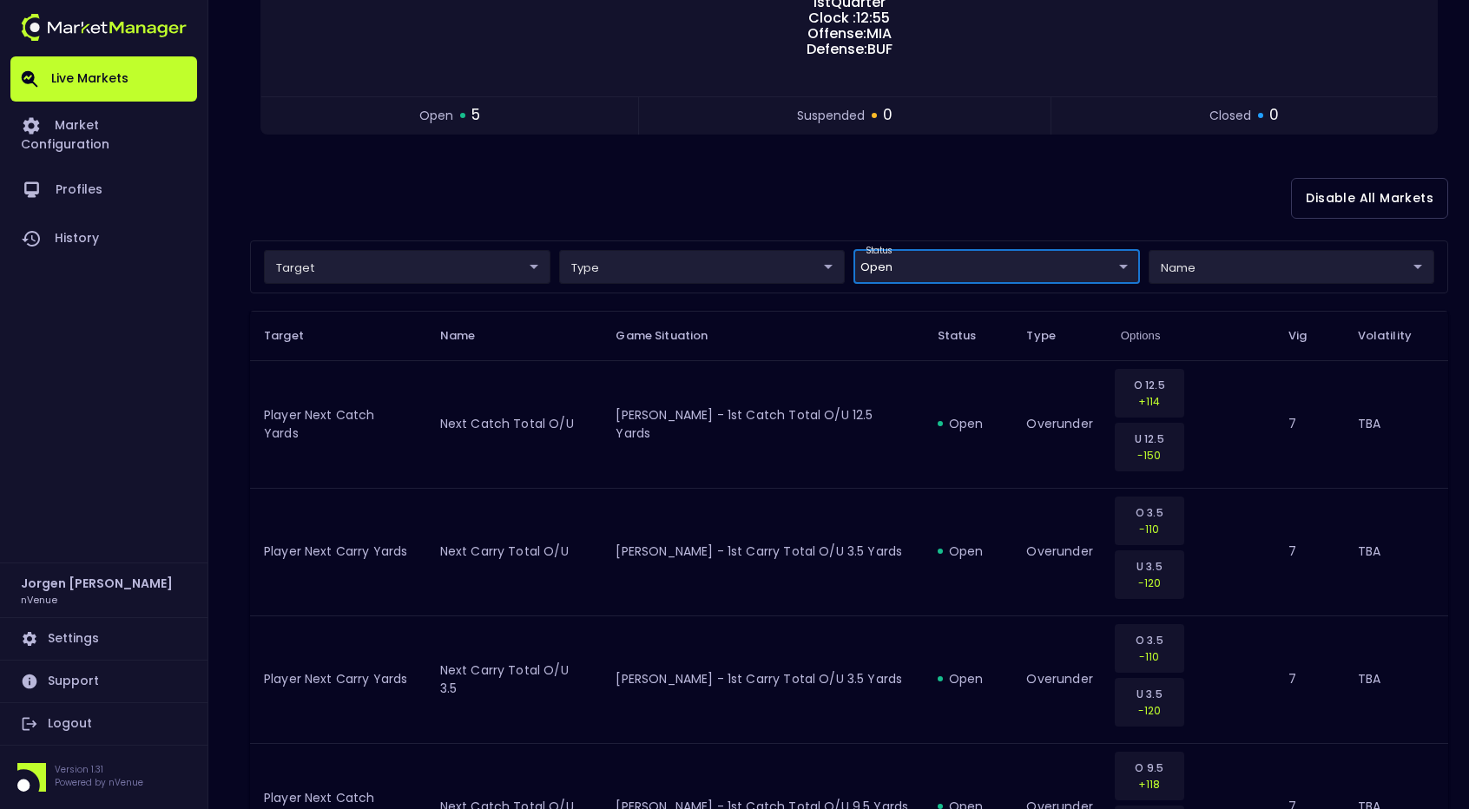
scroll to position [299, 0]
click at [1182, 189] on div "Disable All Markets" at bounding box center [849, 196] width 1198 height 84
click at [917, 272] on body "Live Markets Market Configuration Profiles History [PERSON_NAME] nVenue Setting…" at bounding box center [734, 392] width 1469 height 1382
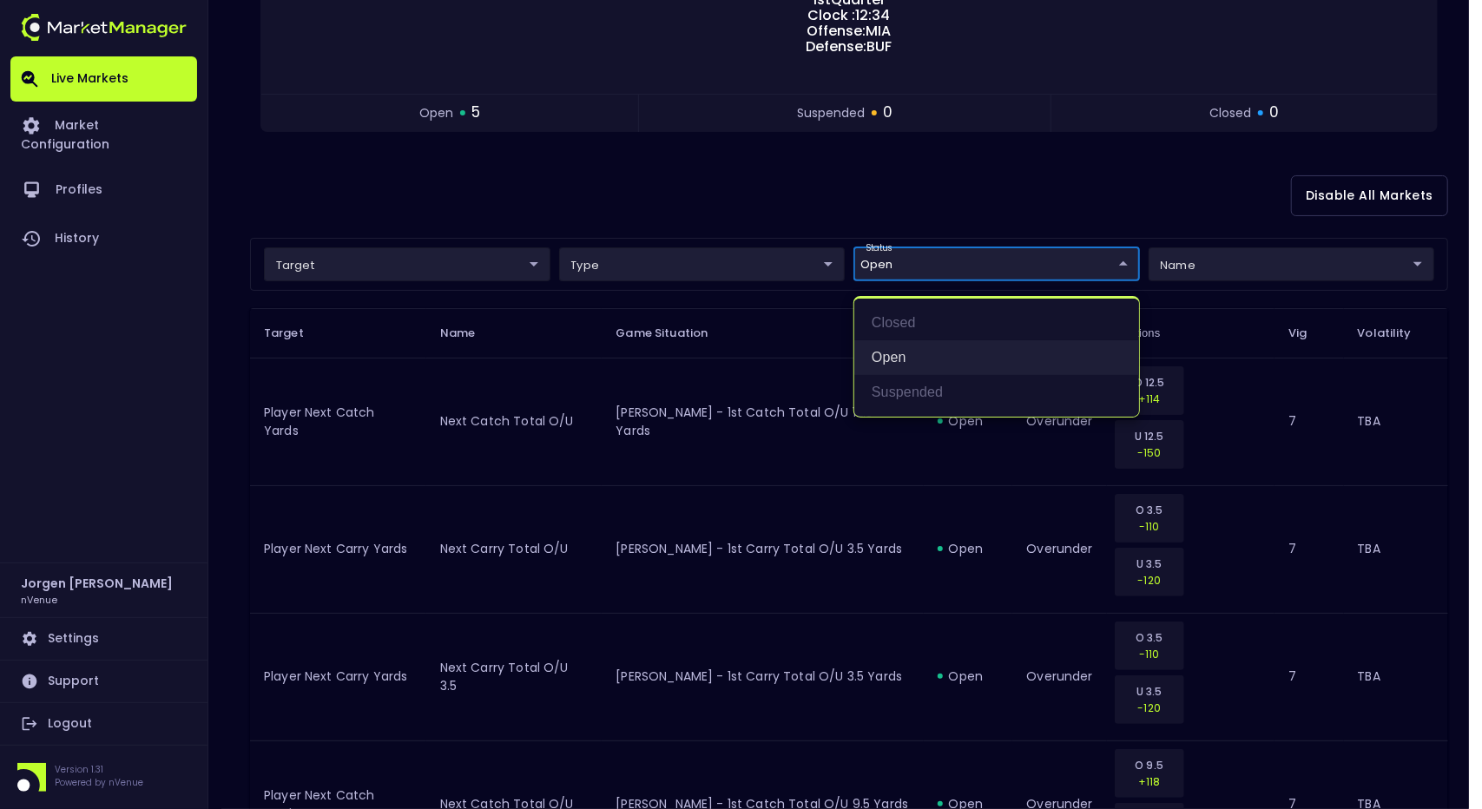
click at [894, 364] on li "open" at bounding box center [996, 357] width 285 height 35
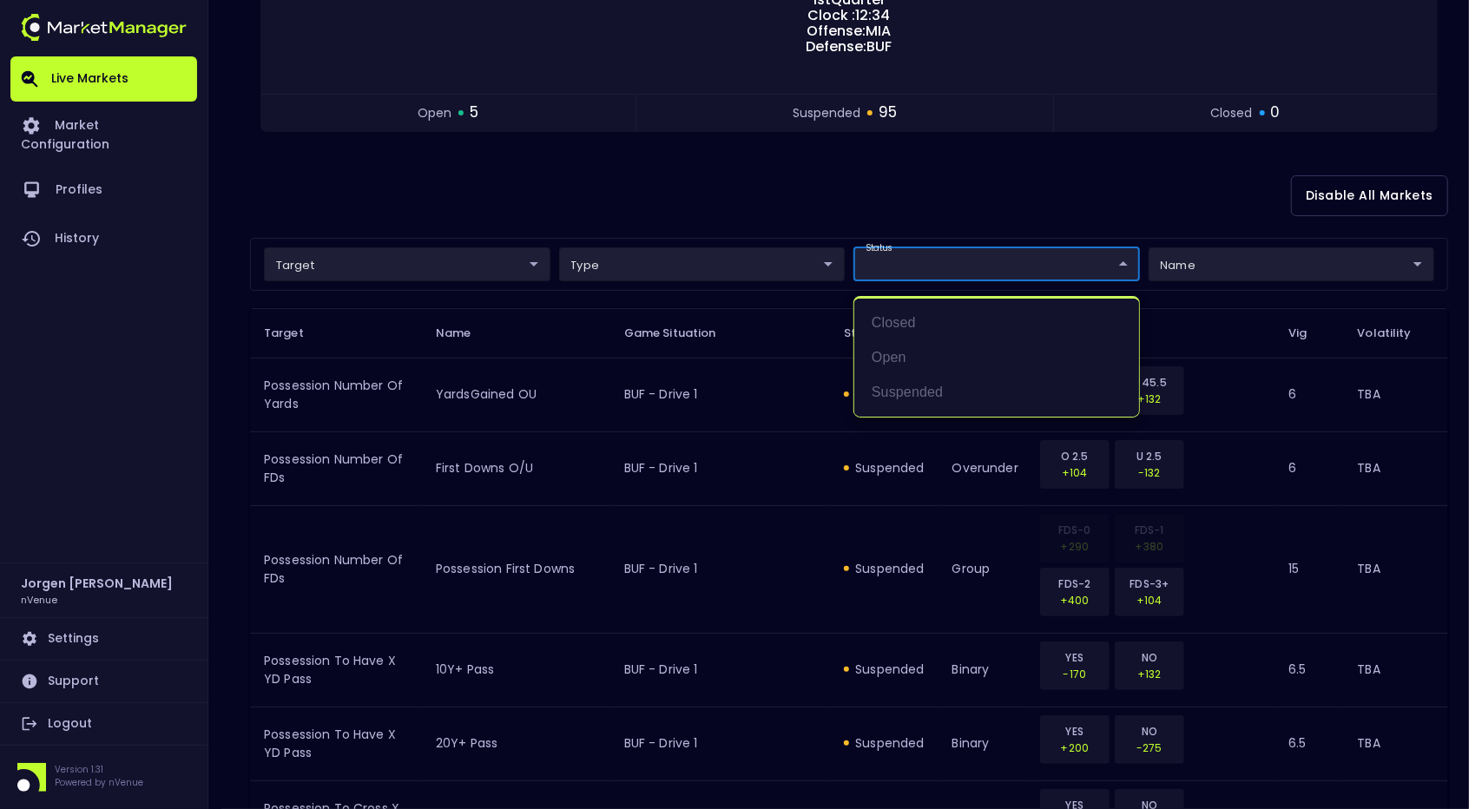
click at [1065, 194] on div at bounding box center [741, 404] width 1482 height 809
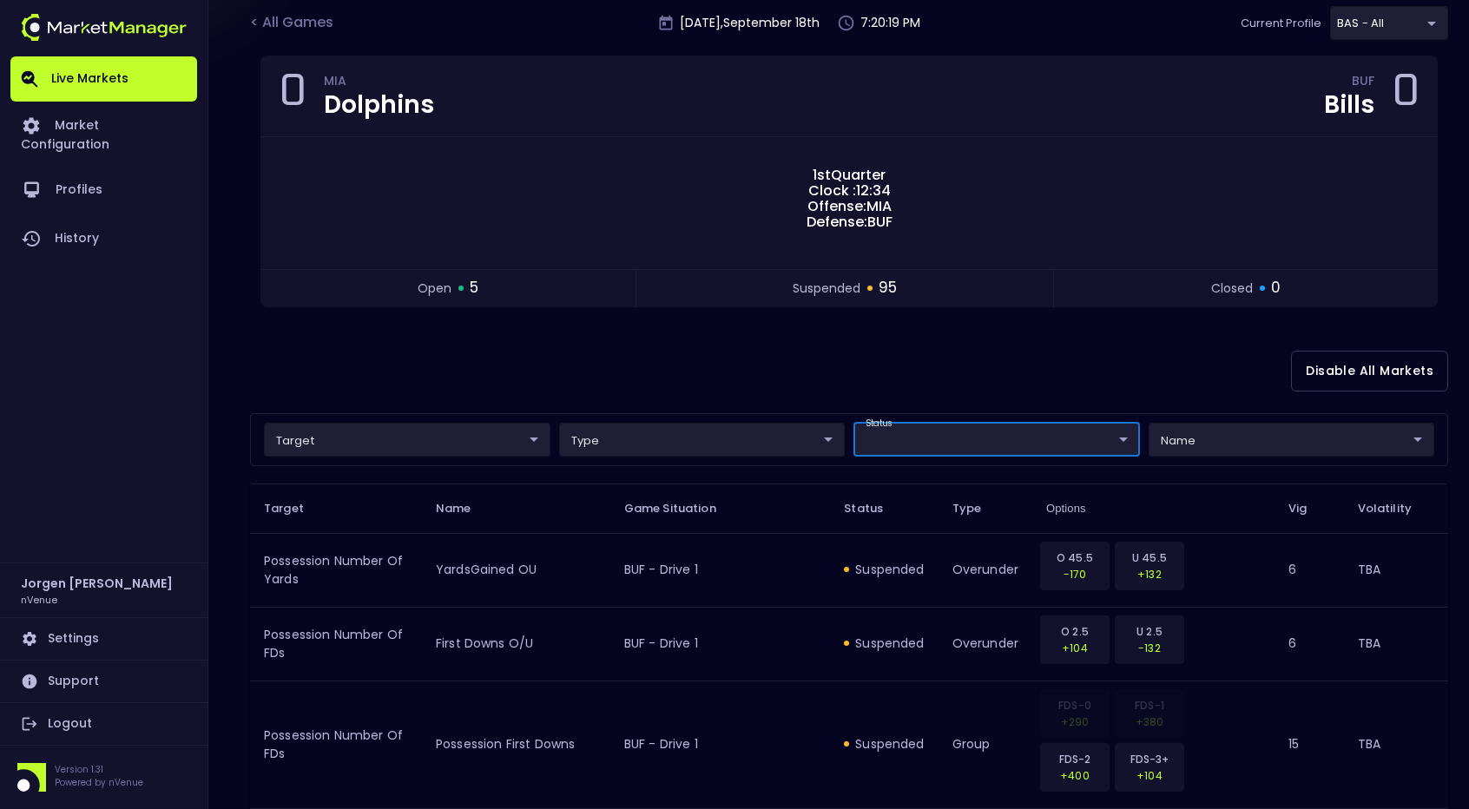
scroll to position [0, 0]
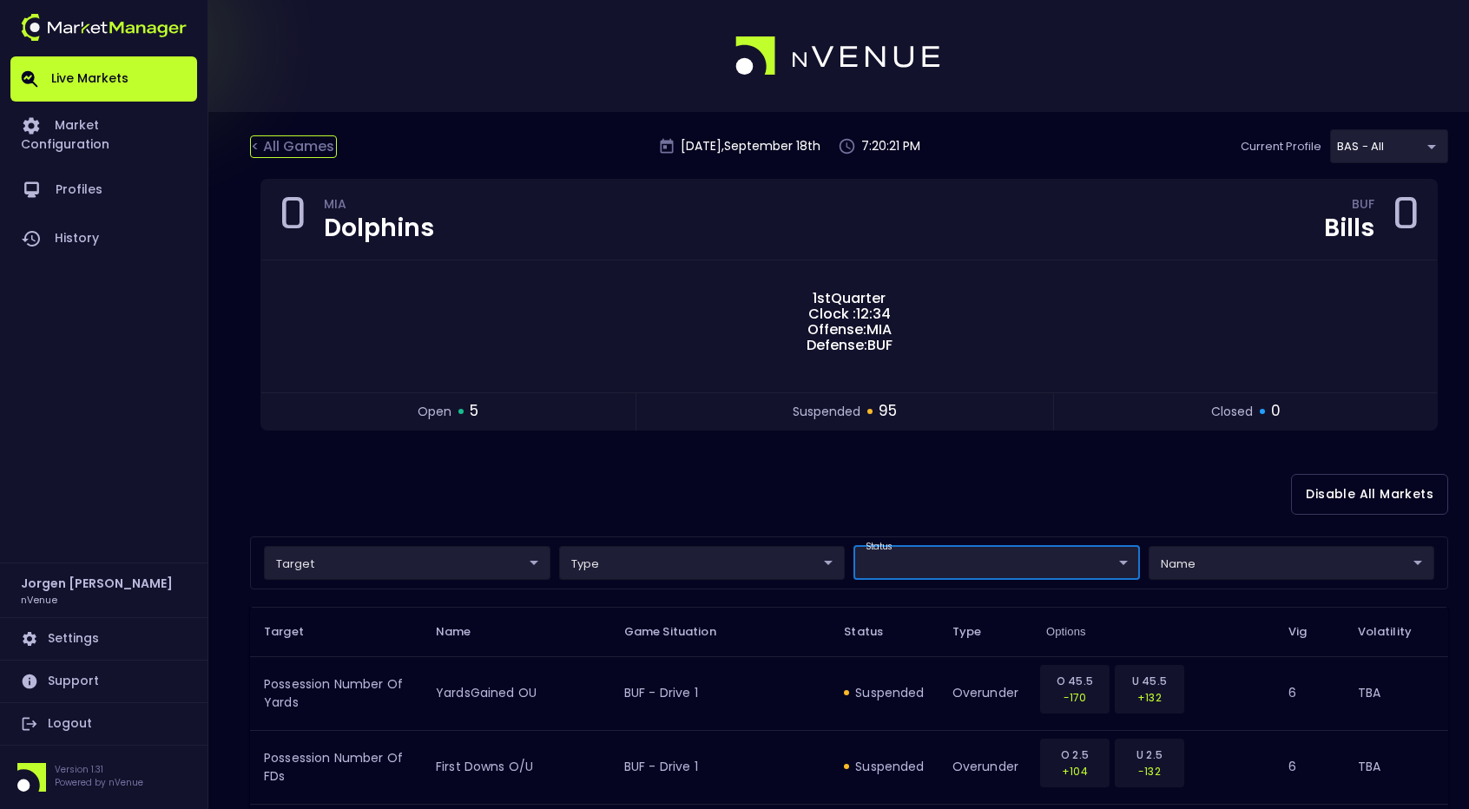
click at [316, 142] on div "< All Games" at bounding box center [293, 146] width 87 height 23
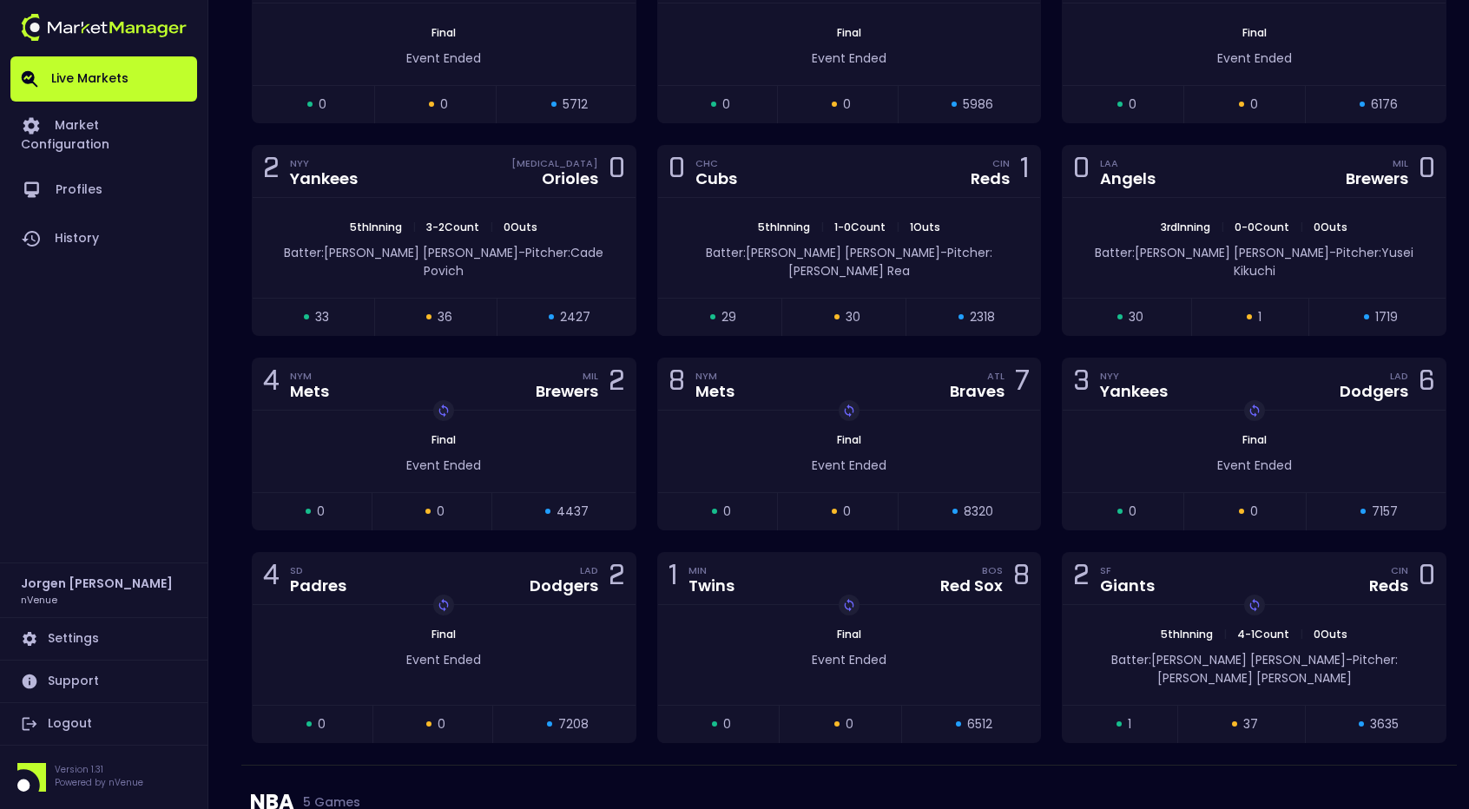
scroll to position [2330, 0]
